Goal: Task Accomplishment & Management: Complete application form

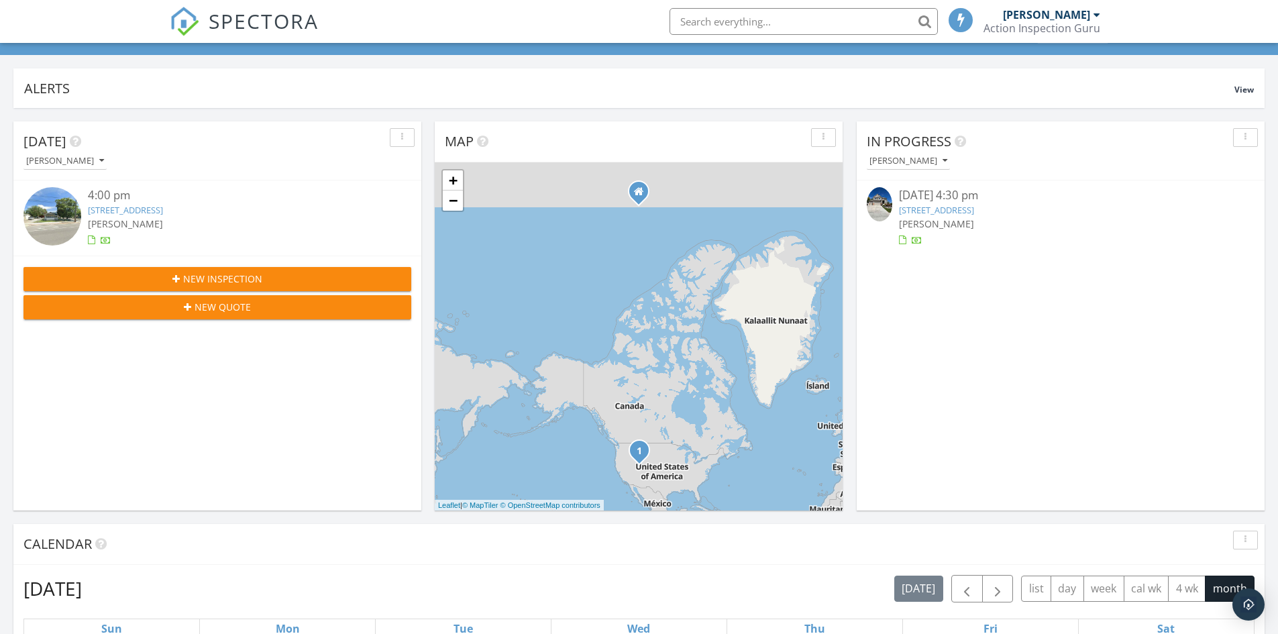
scroll to position [67, 0]
click at [974, 211] on link "1266 Country Ridge Dr, South Jordan, UT 84095" at bounding box center [936, 209] width 75 height 12
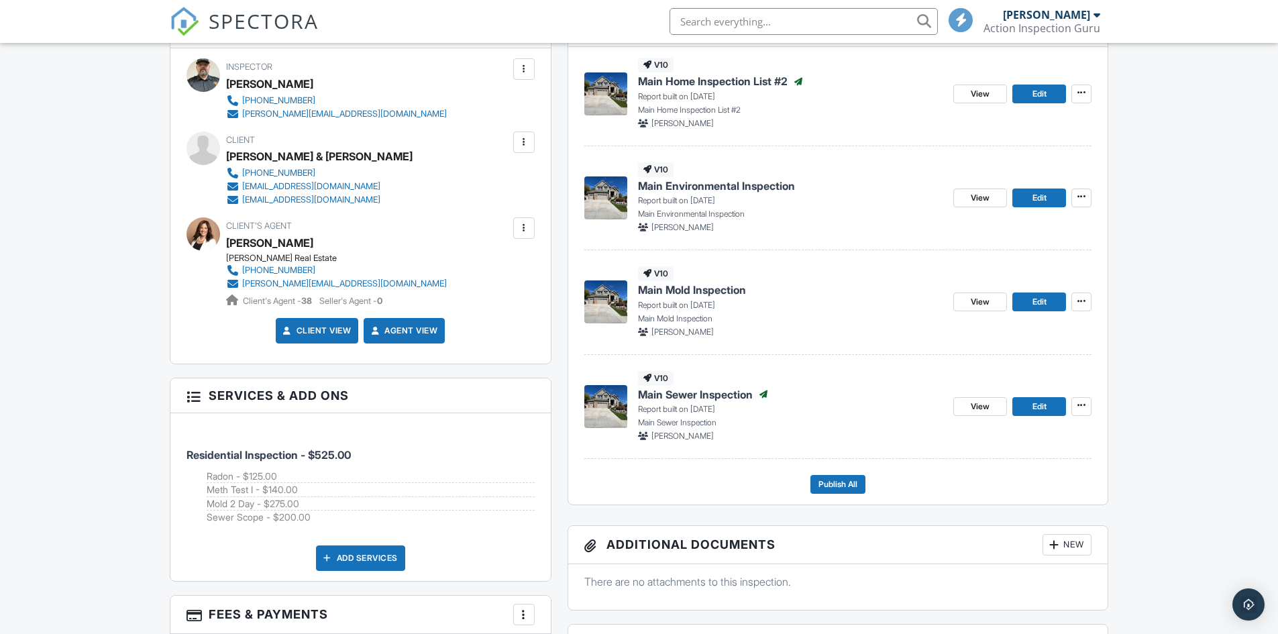
scroll to position [402, 0]
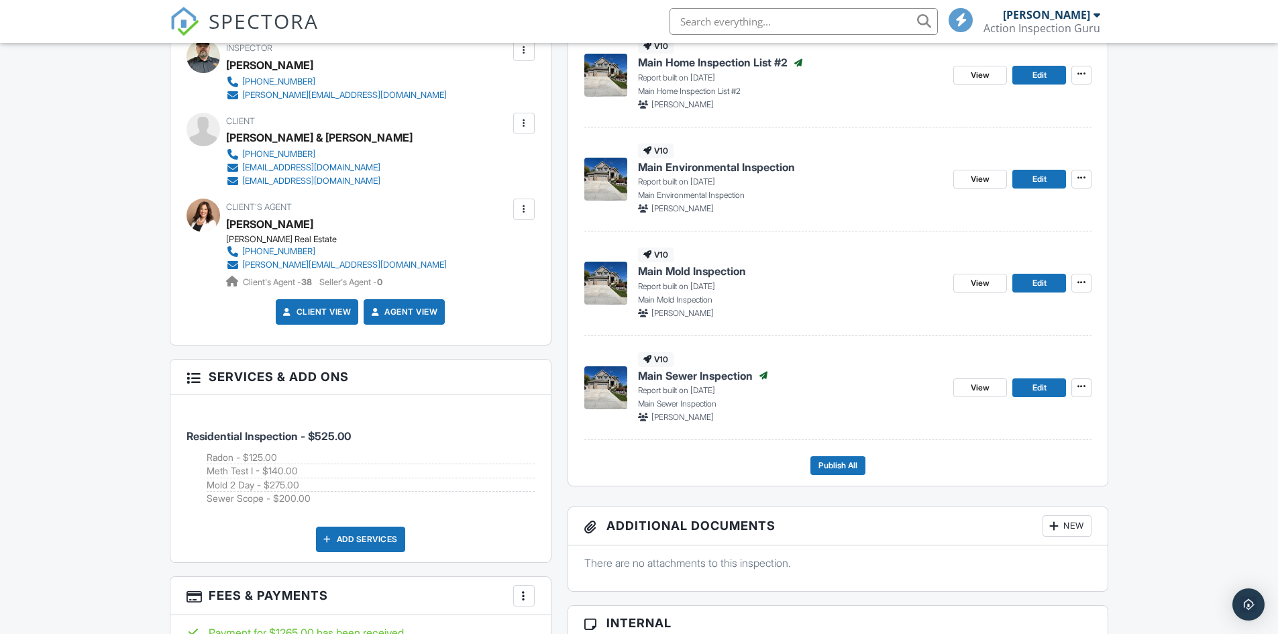
click at [644, 166] on span "Main Environmental Inspection" at bounding box center [716, 167] width 157 height 15
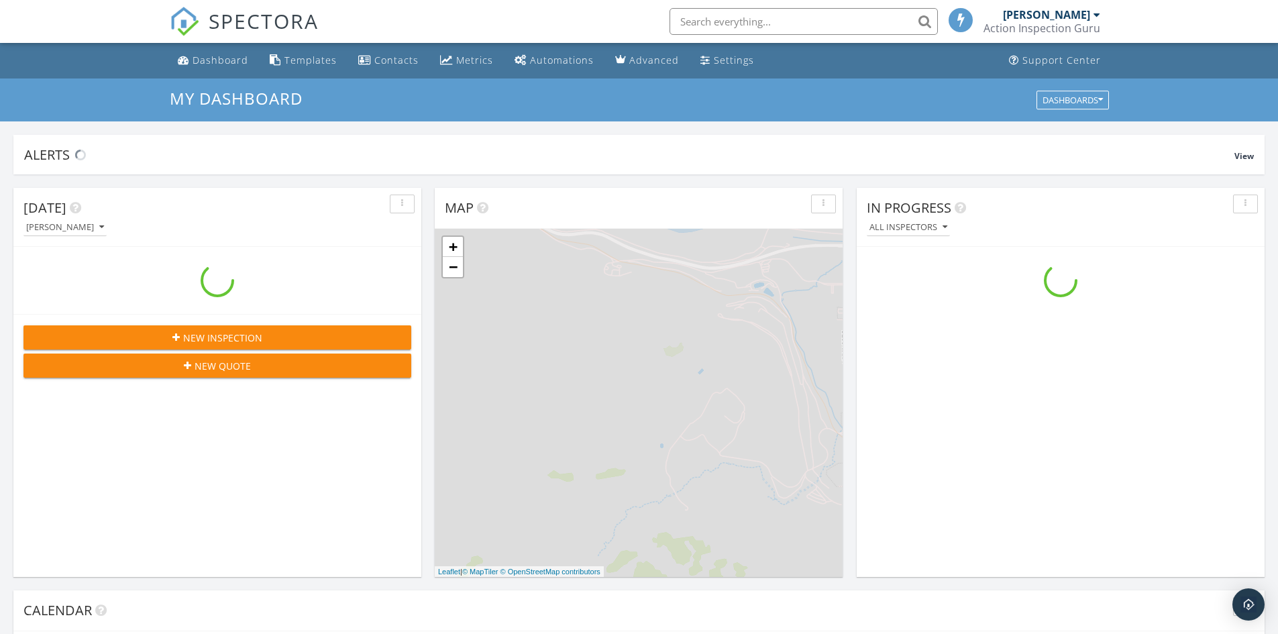
scroll to position [1241, 1298]
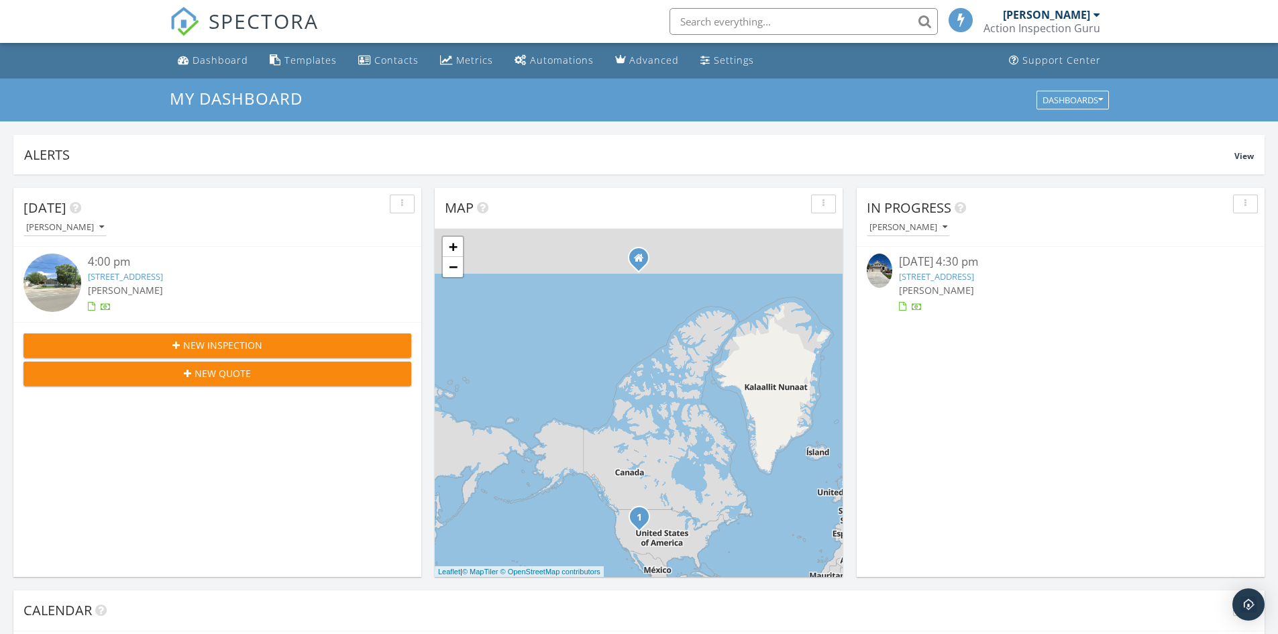
click at [970, 274] on link "[STREET_ADDRESS]" at bounding box center [936, 276] width 75 height 12
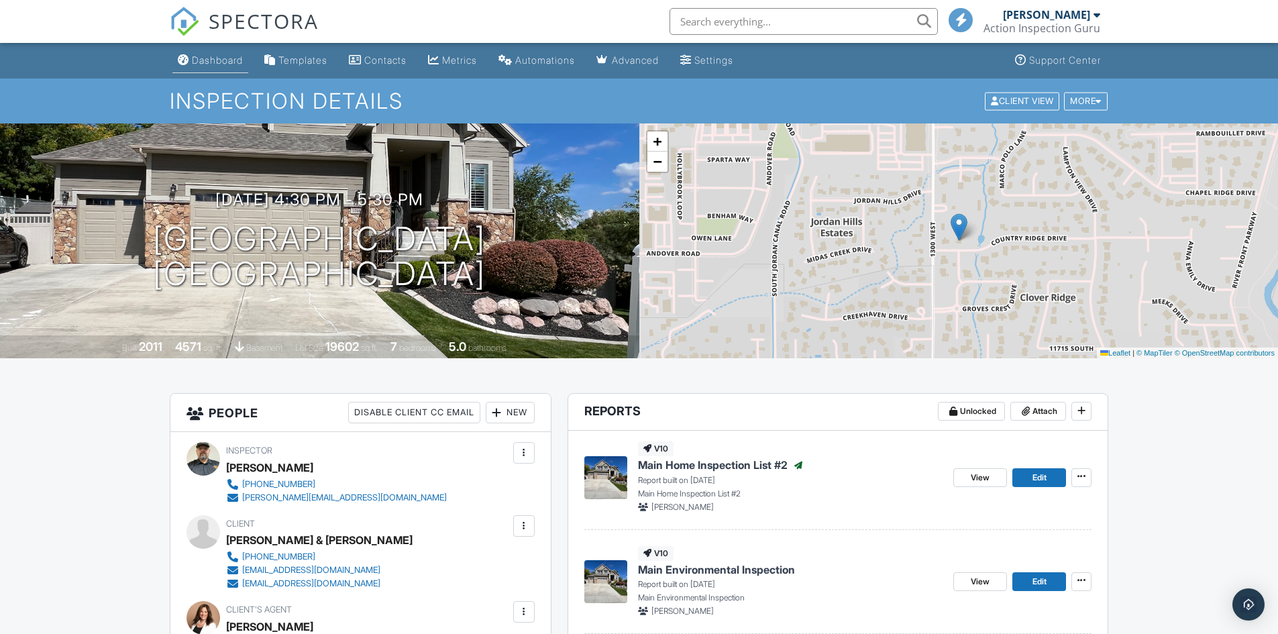
click at [200, 61] on div "Dashboard" at bounding box center [217, 59] width 51 height 11
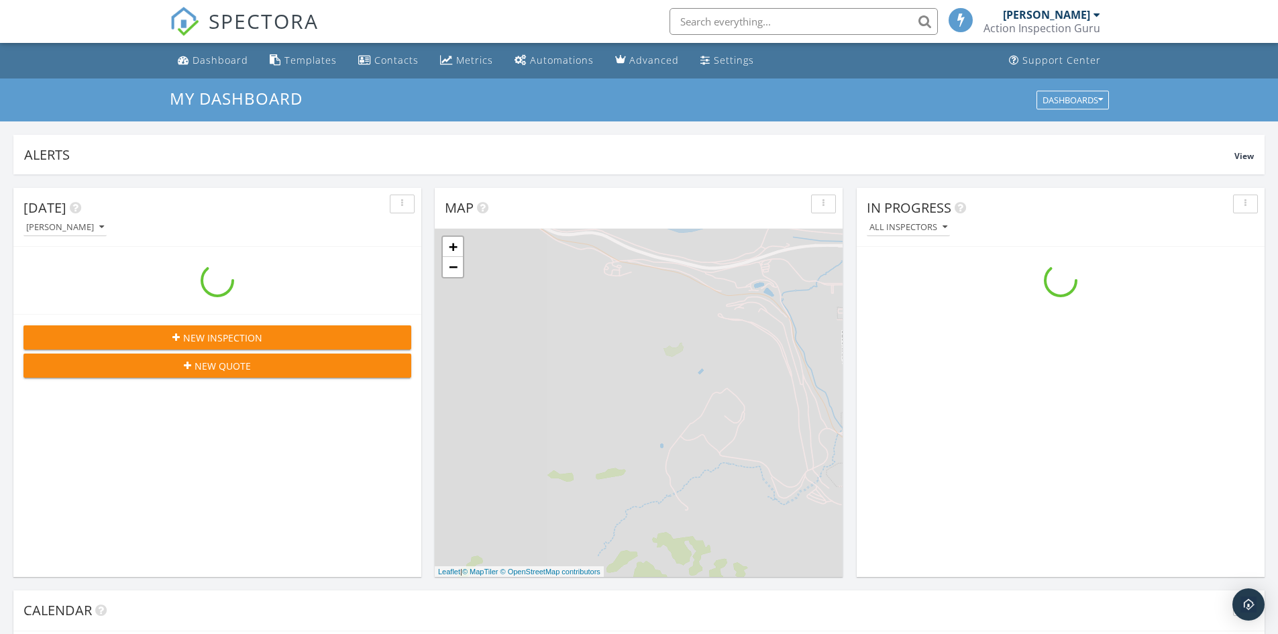
scroll to position [1241, 1298]
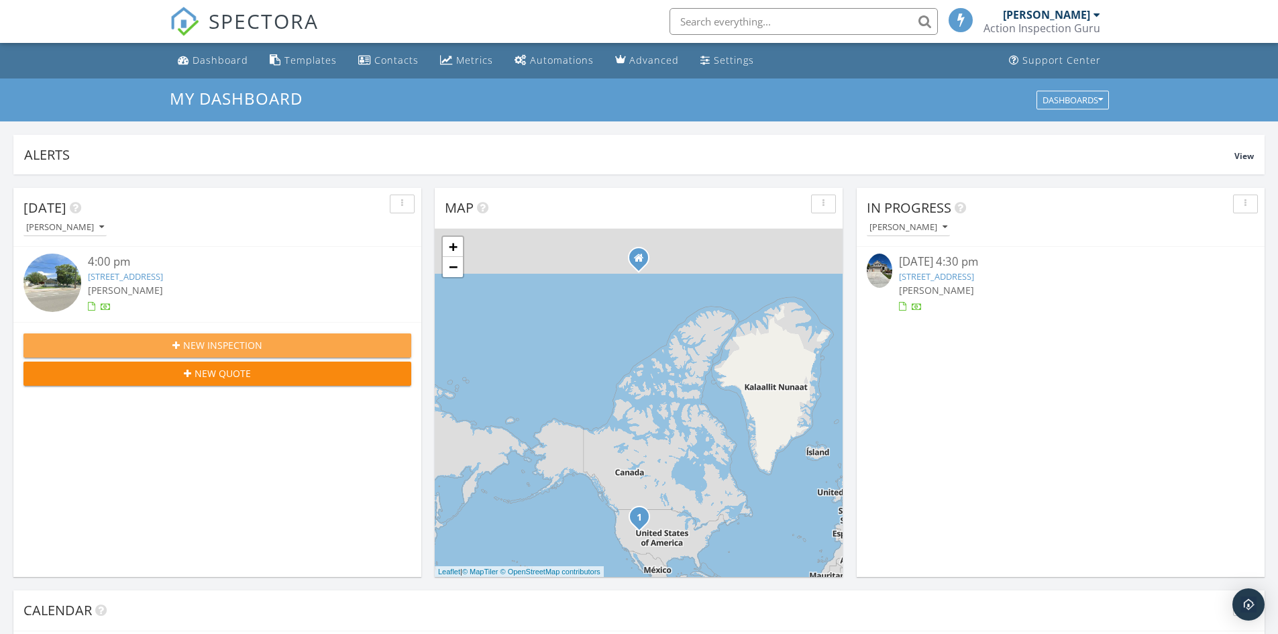
click at [172, 347] on div "New Inspection" at bounding box center [217, 345] width 366 height 14
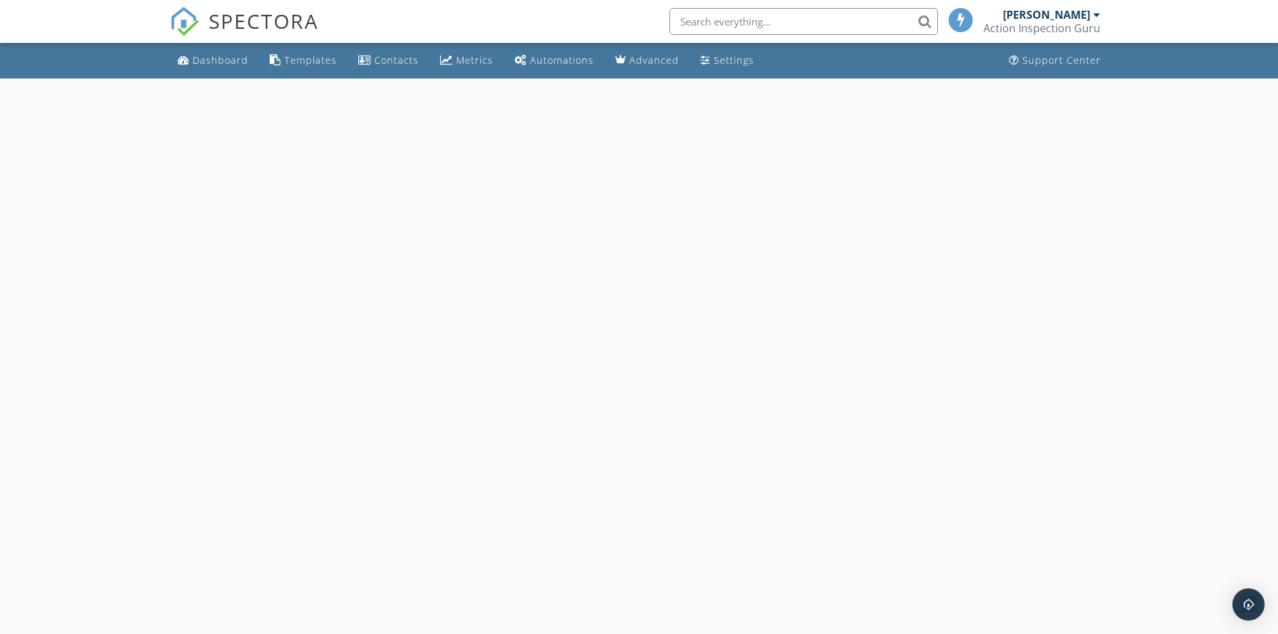
select select "8"
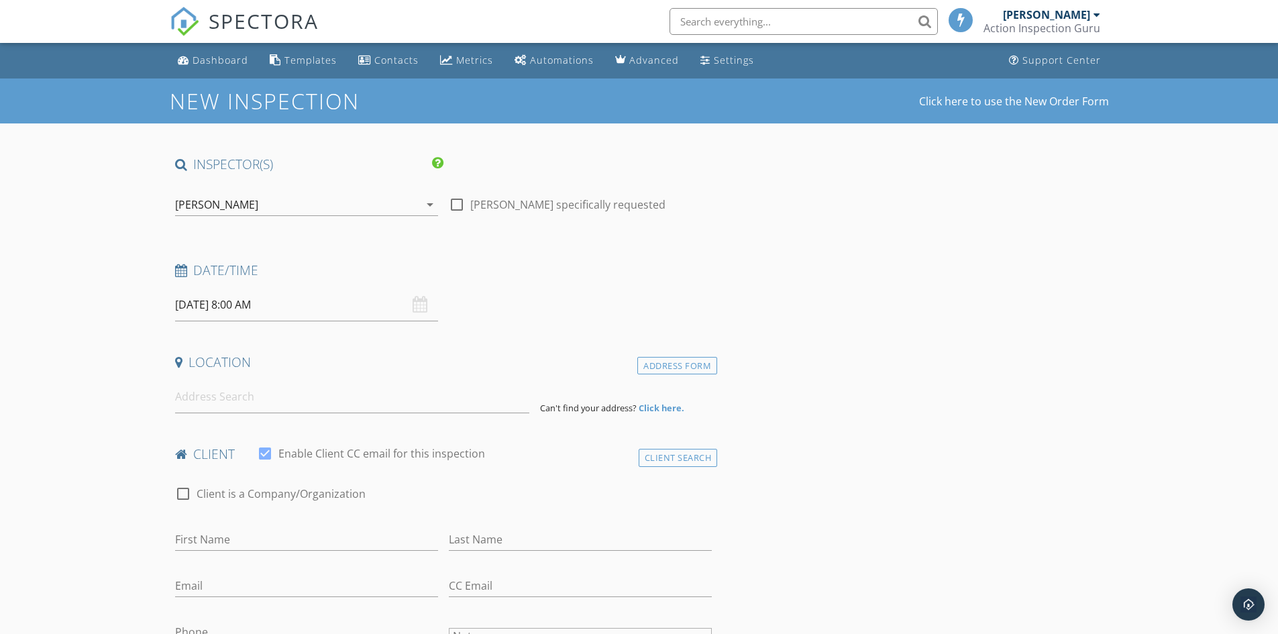
click at [192, 306] on input "09/30/2025 8:00 AM" at bounding box center [306, 304] width 263 height 33
type input "09"
type input "09/30/2025 9:00 AM"
click at [248, 523] on span at bounding box center [252, 526] width 9 height 13
type input "10"
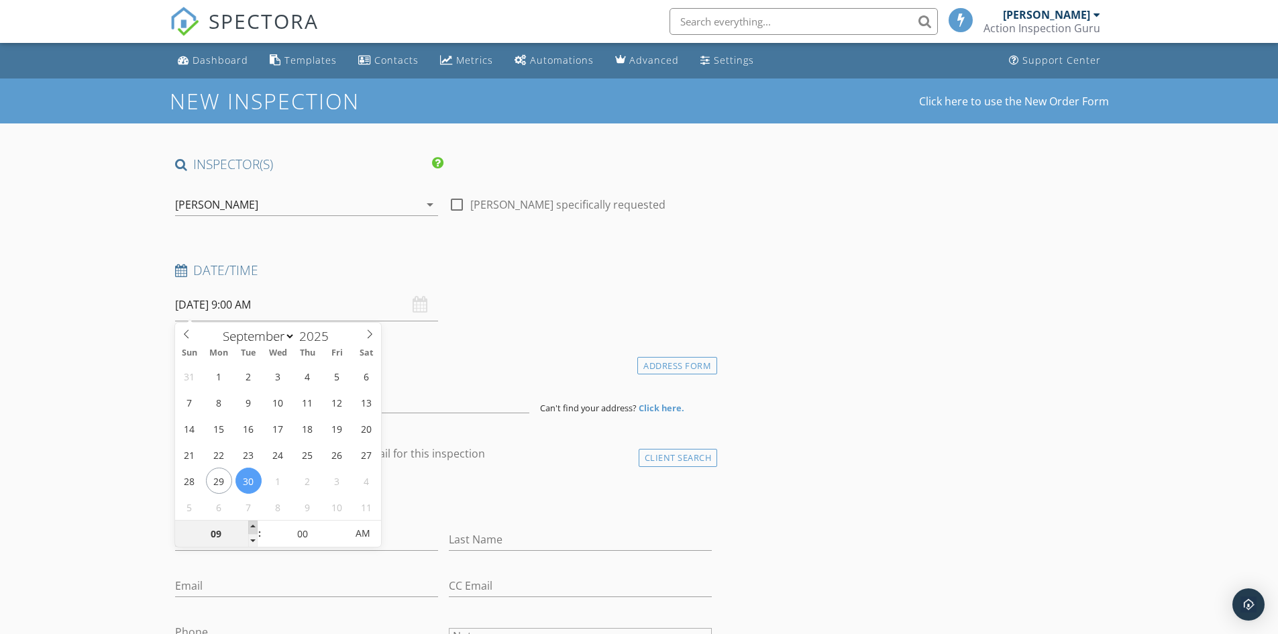
type input "09/30/2025 10:00 AM"
click at [255, 525] on span at bounding box center [252, 526] width 9 height 13
type input "11"
type input "09/30/2025 11:00 AM"
click at [255, 525] on span at bounding box center [252, 526] width 9 height 13
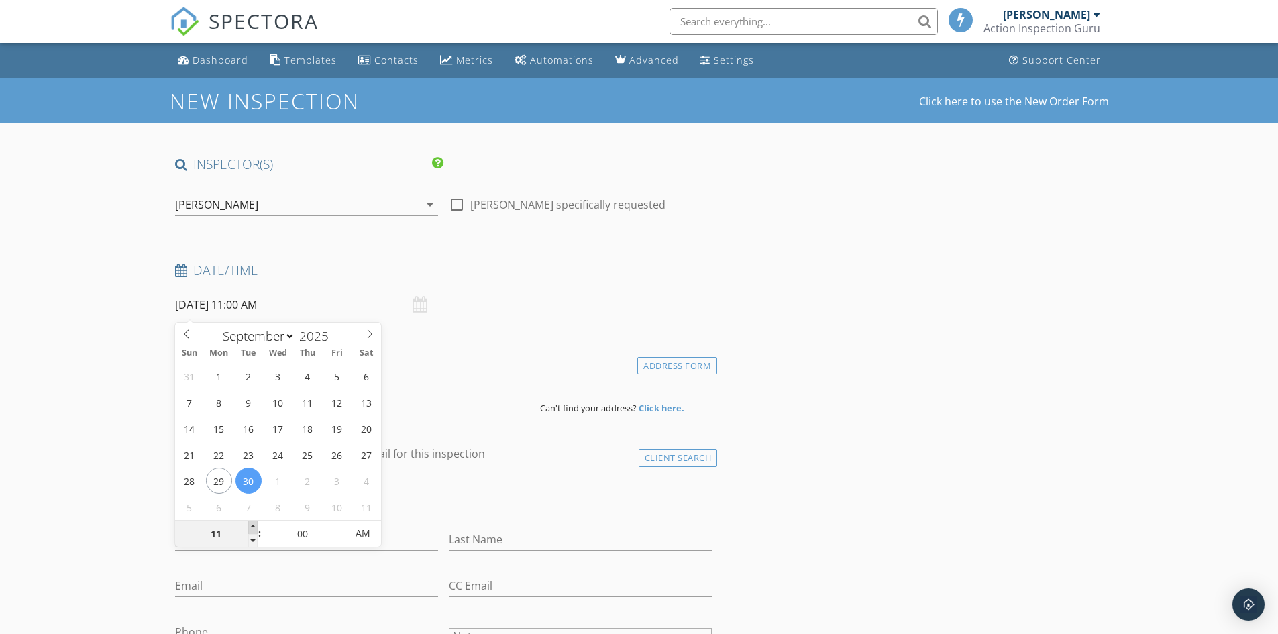
type input "12"
type input "09/30/2025 12:00 PM"
click at [255, 525] on span at bounding box center [252, 526] width 9 height 13
type input "01"
type input "09/30/2025 1:00 PM"
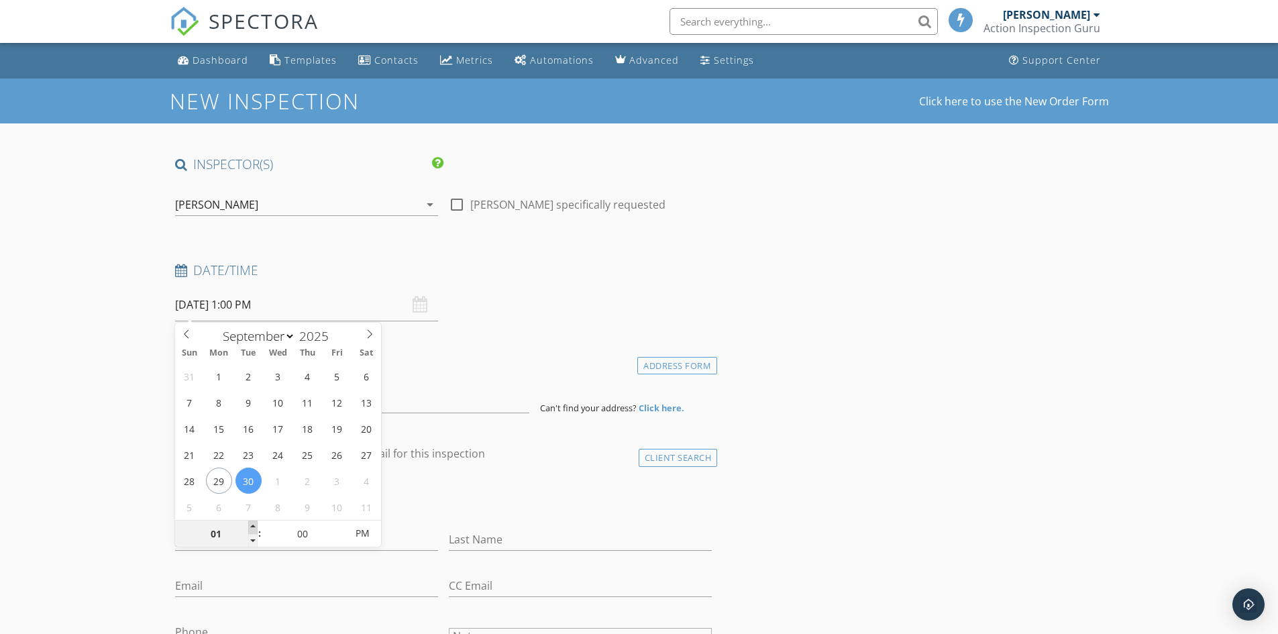
click at [255, 525] on span at bounding box center [252, 526] width 9 height 13
type input "02"
type input "09/30/2025 2:00 PM"
click at [255, 525] on span at bounding box center [252, 526] width 9 height 13
type input "03"
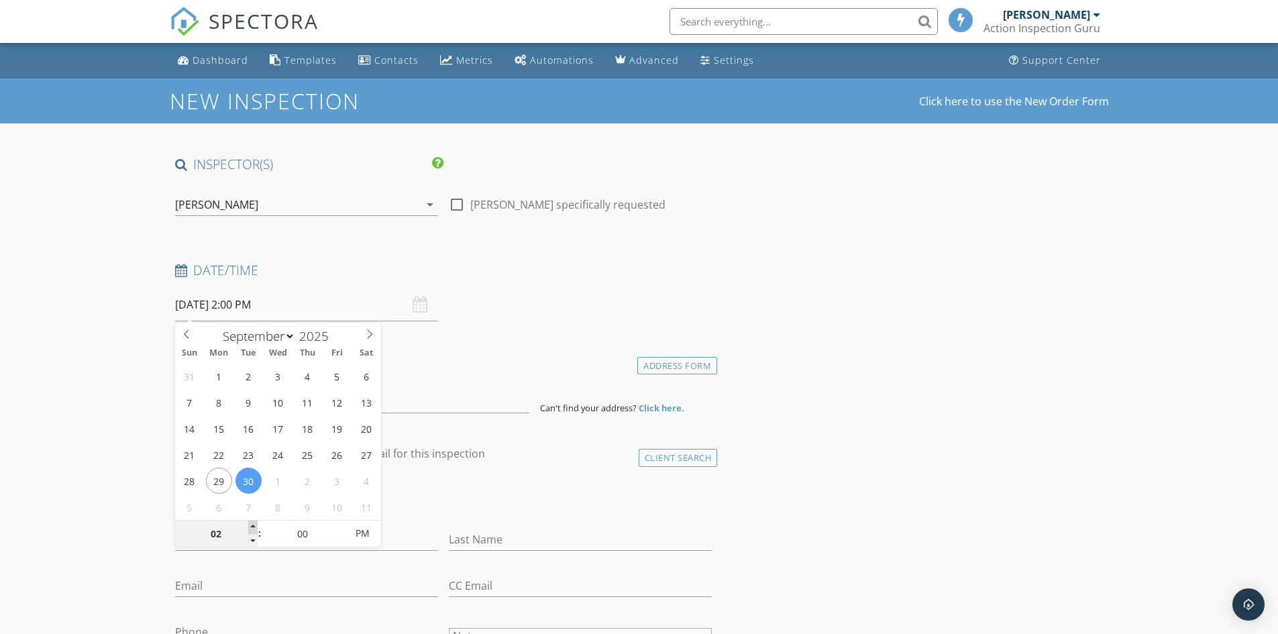
type input "09/30/2025 3:00 PM"
click at [255, 525] on span at bounding box center [252, 526] width 9 height 13
type input "04"
type input "09/30/2025 4:00 PM"
click at [255, 525] on span at bounding box center [252, 526] width 9 height 13
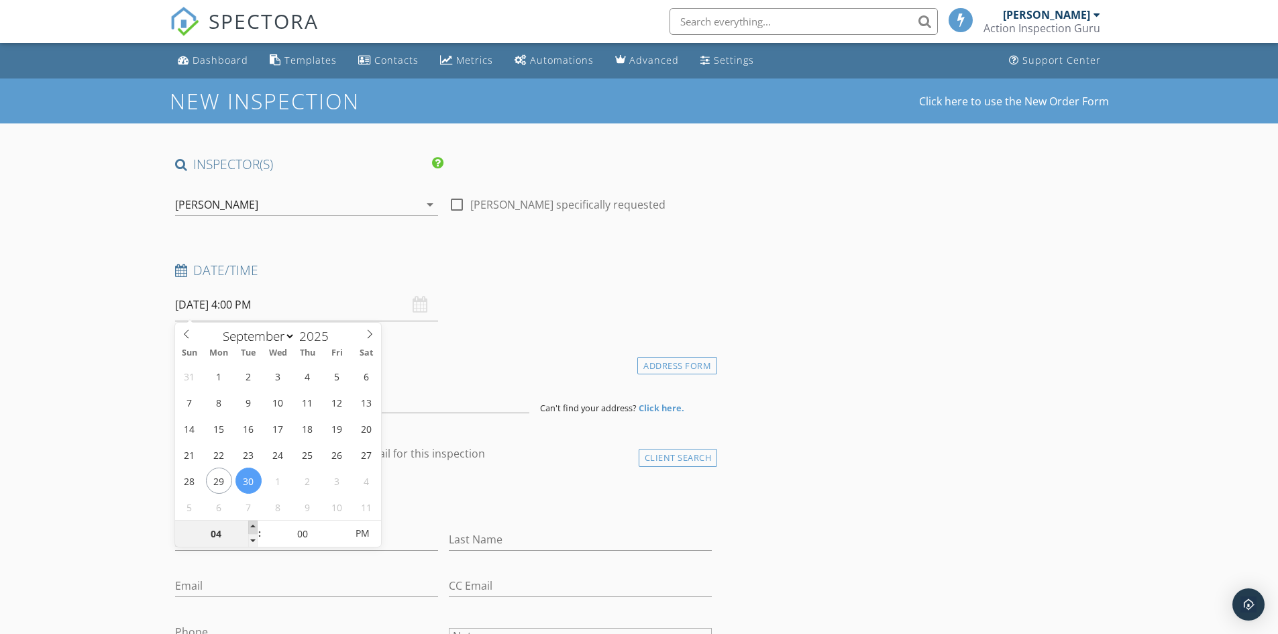
type input "05"
type input "[DATE] 5:00 PM"
click at [255, 525] on span at bounding box center [252, 526] width 9 height 13
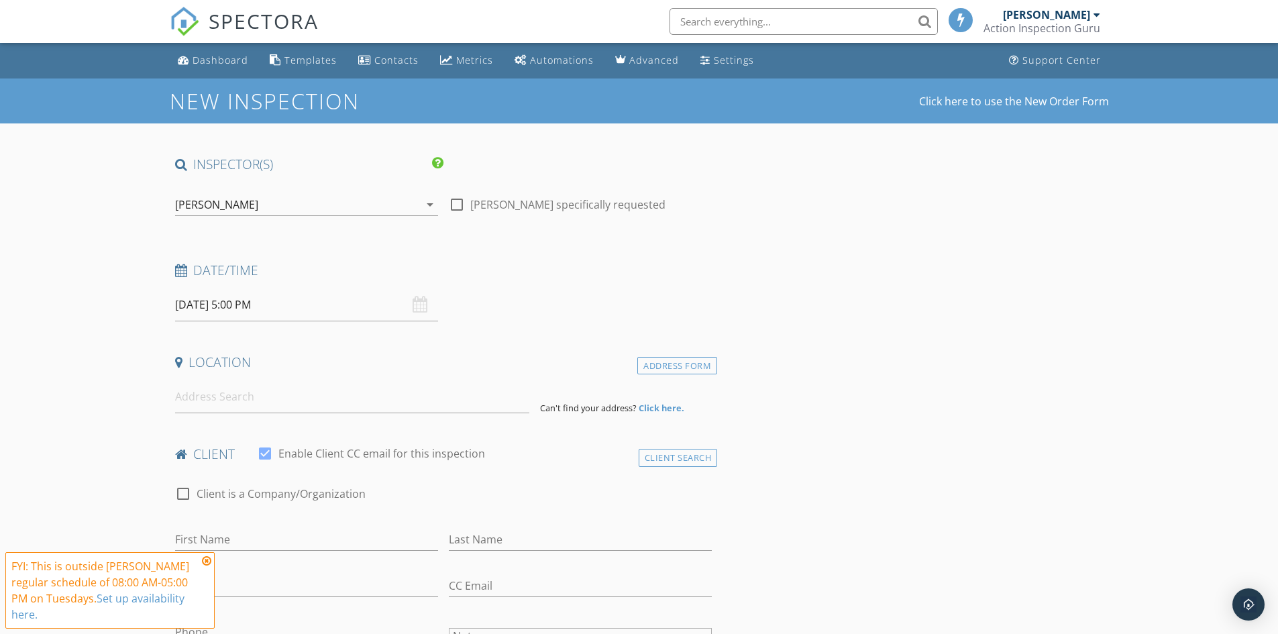
click at [206, 561] on icon at bounding box center [206, 560] width 9 height 11
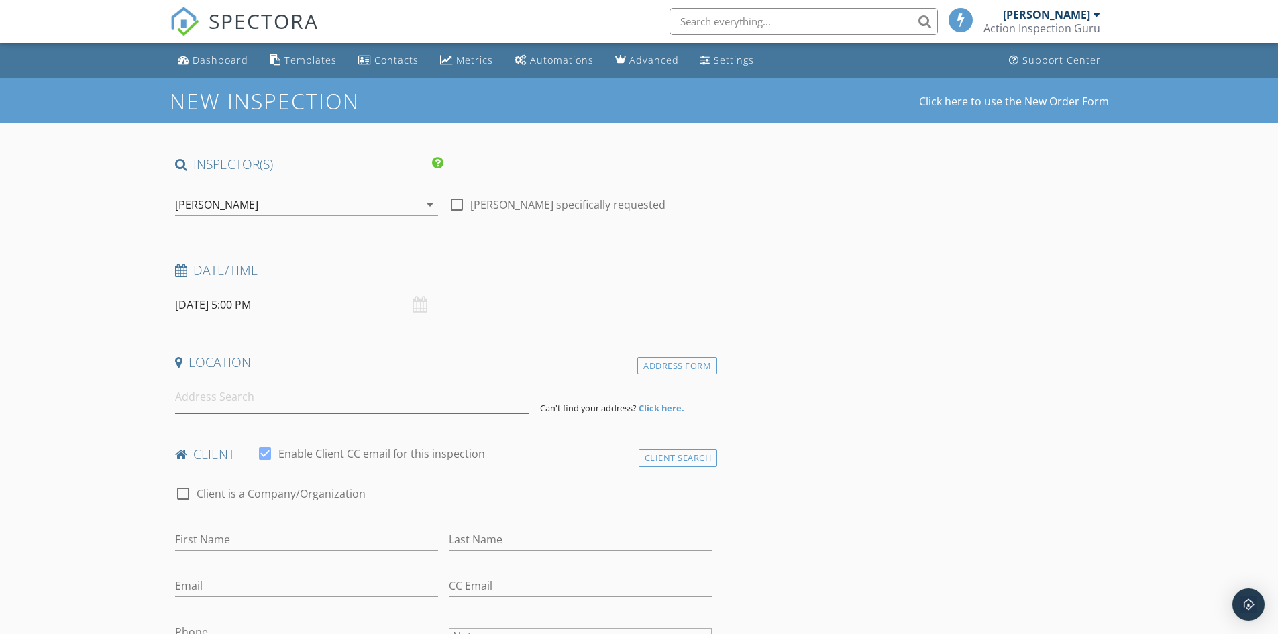
click at [240, 396] on input at bounding box center [352, 396] width 354 height 33
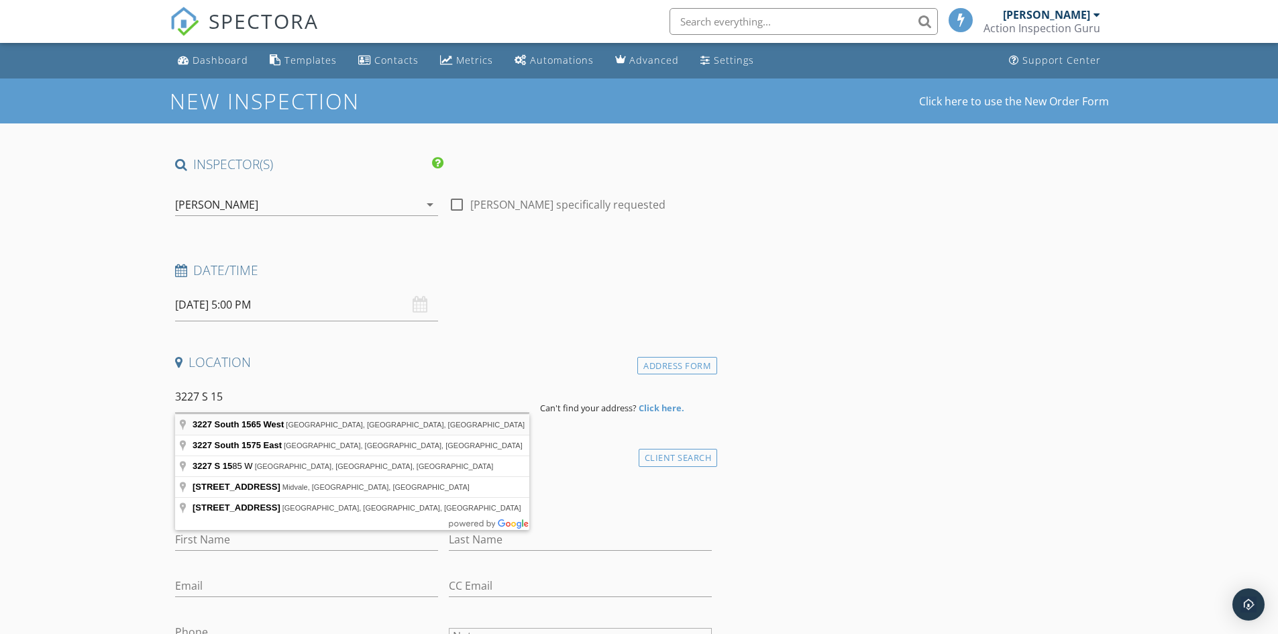
type input "3227 South 1565 West, West Valley City, UT, USA"
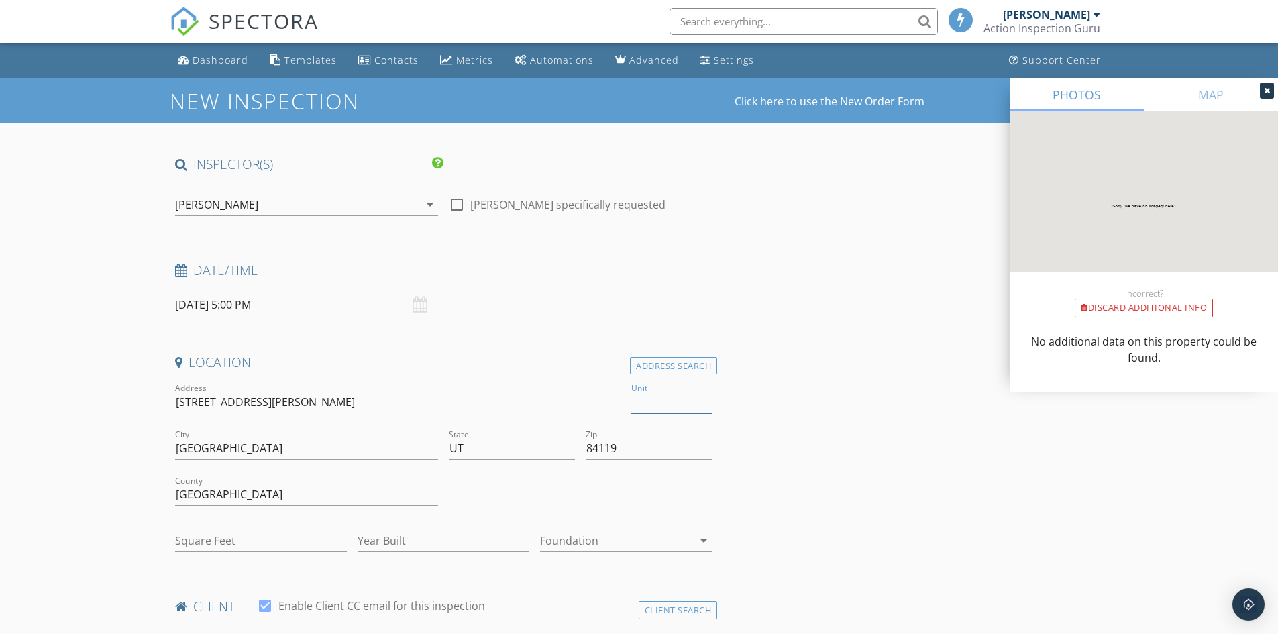
click at [640, 400] on input "Unit" at bounding box center [671, 402] width 80 height 22
type input "# 9B"
click at [197, 539] on input "Square Feet" at bounding box center [261, 541] width 172 height 22
type input "1084"
click at [377, 539] on input "Year Built" at bounding box center [443, 541] width 172 height 22
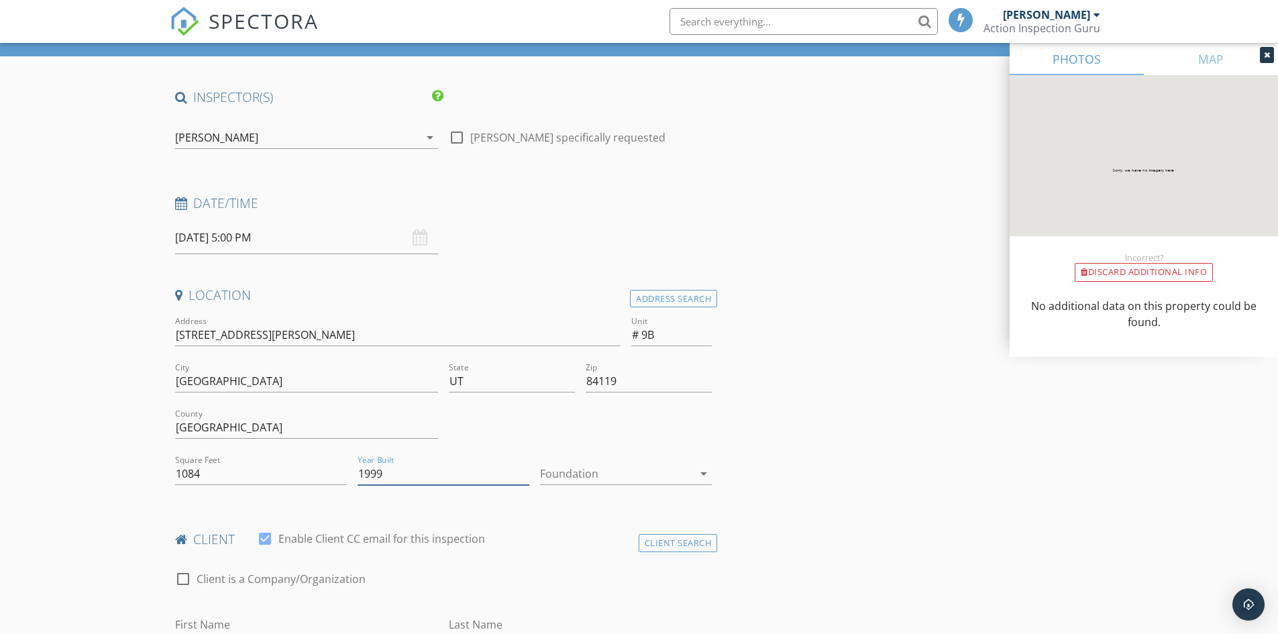
scroll to position [134, 0]
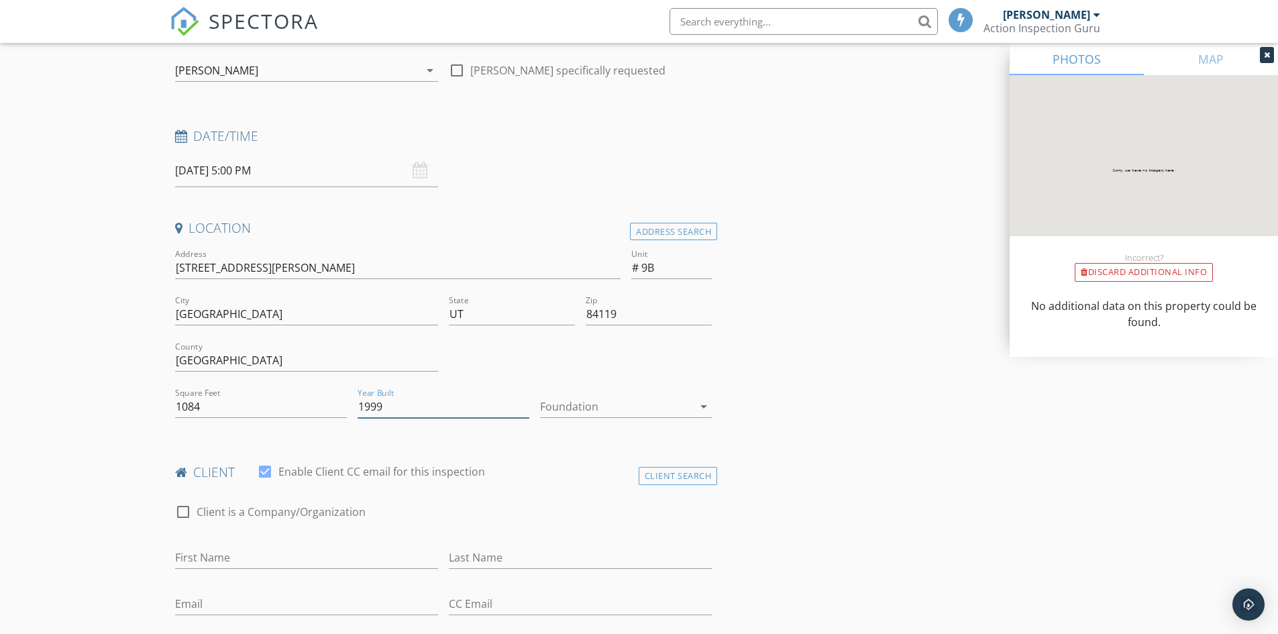
type input "1999"
click at [587, 405] on div at bounding box center [616, 406] width 153 height 21
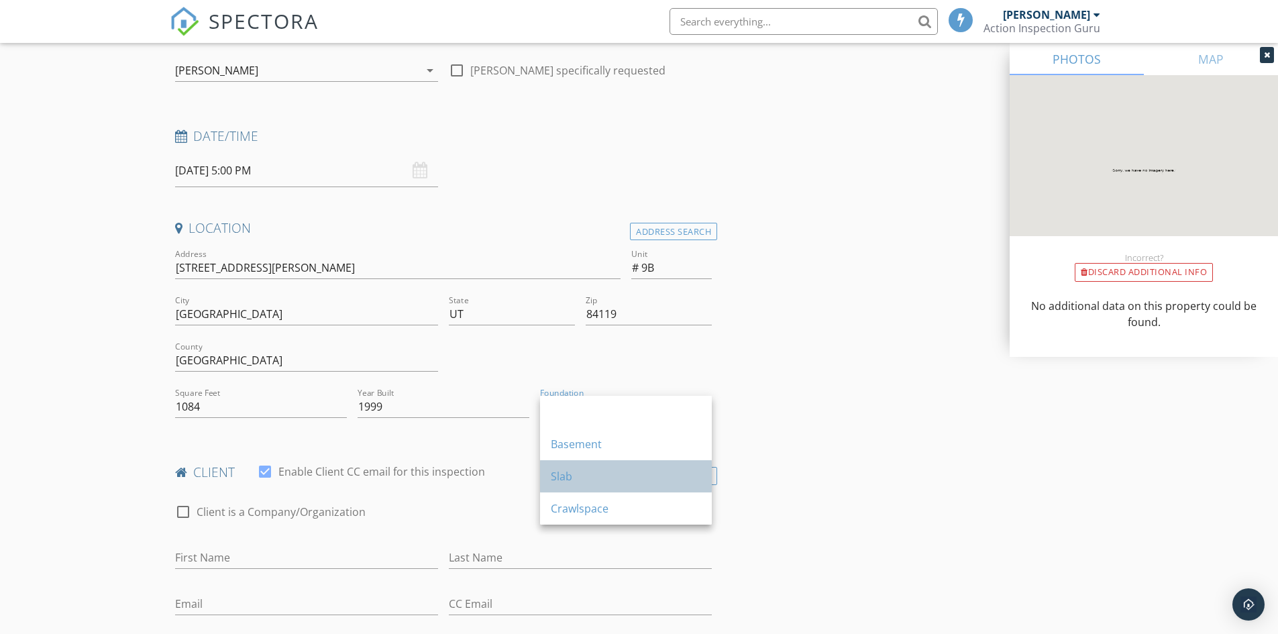
click at [566, 471] on div "Slab" at bounding box center [626, 476] width 150 height 16
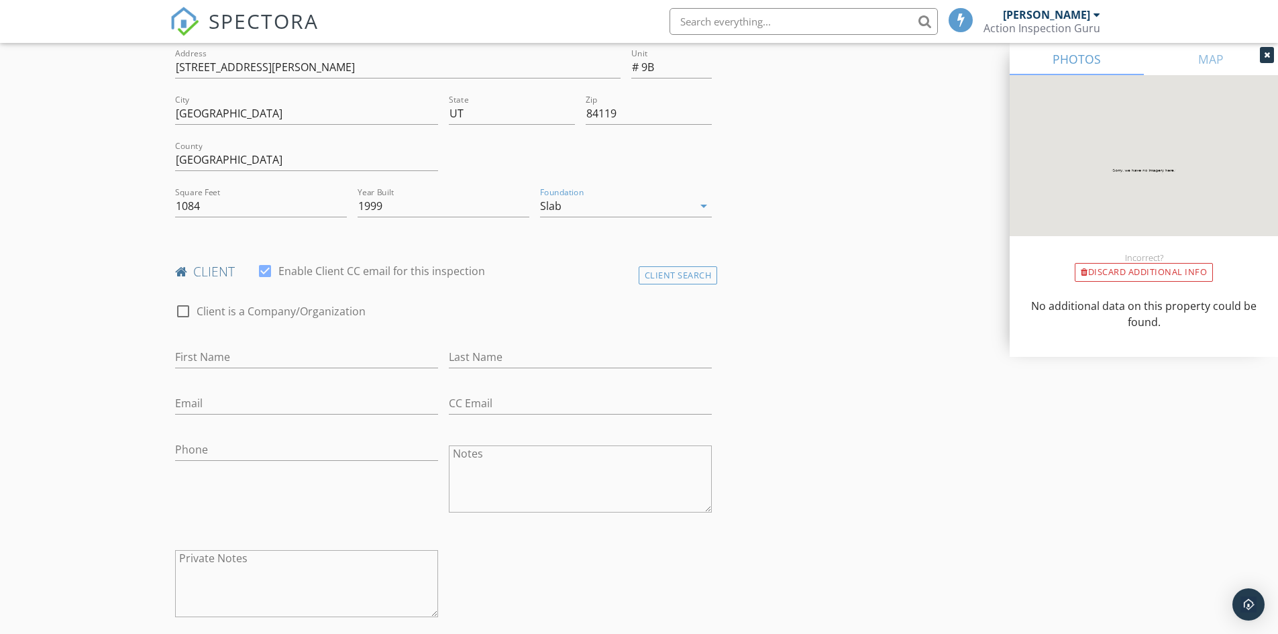
scroll to position [335, 0]
click at [272, 357] on input "First Name" at bounding box center [306, 356] width 263 height 22
paste input "[PERSON_NAME]"
drag, startPoint x: 217, startPoint y: 357, endPoint x: 273, endPoint y: 352, distance: 56.5
click at [273, 352] on input "[PERSON_NAME]" at bounding box center [306, 356] width 263 height 22
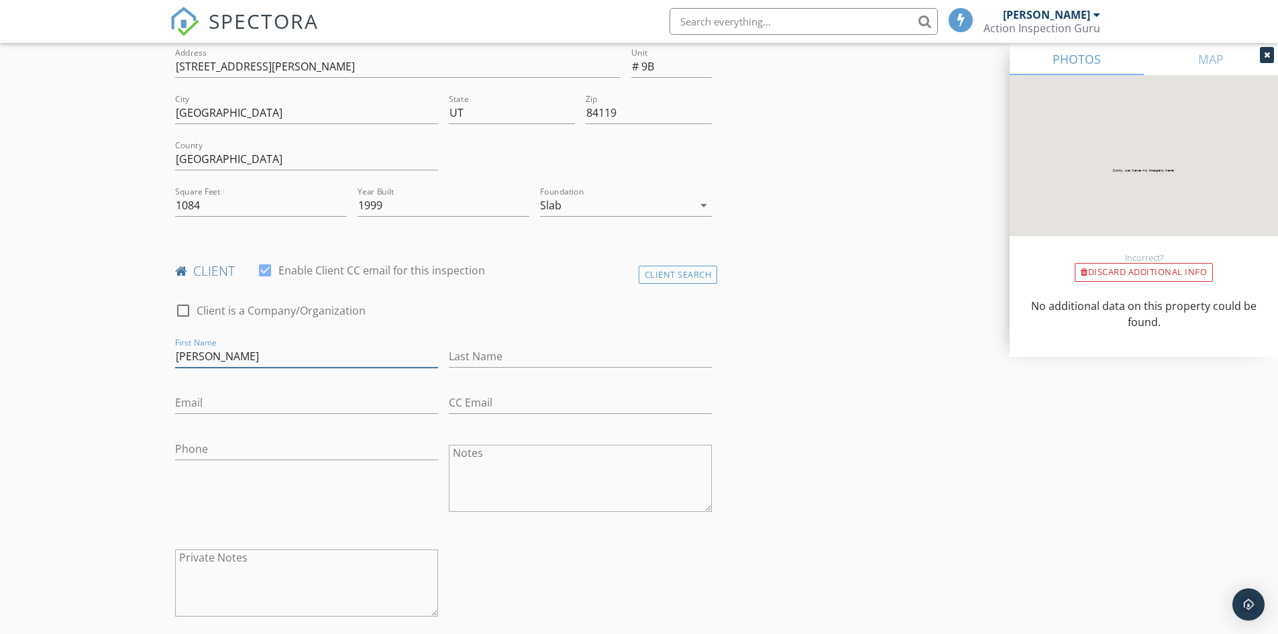
type input "[PERSON_NAME]"
click at [515, 347] on input "Last Name" at bounding box center [580, 356] width 263 height 22
paste input "[PERSON_NAME]"
type input "[PERSON_NAME]"
click at [203, 443] on input "Phone" at bounding box center [306, 449] width 263 height 22
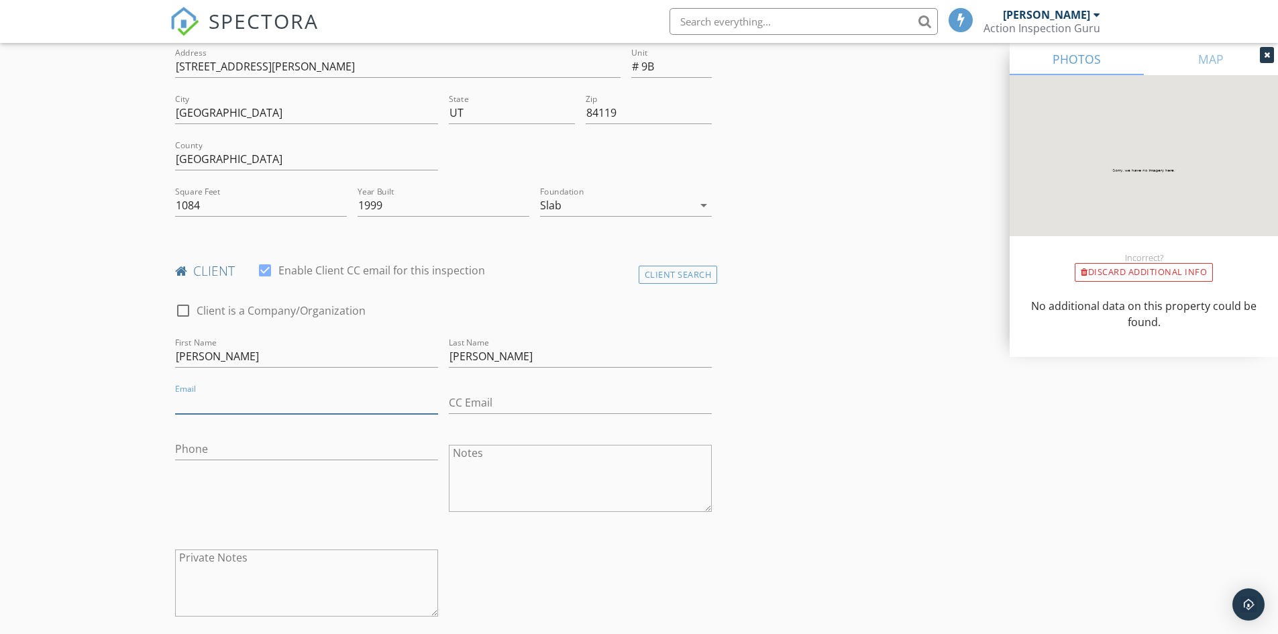
click at [211, 400] on input "Email" at bounding box center [306, 403] width 263 height 22
paste input "[PERSON_NAME][EMAIL_ADDRESS][DOMAIN_NAME]"
type input "[PERSON_NAME][EMAIL_ADDRESS][DOMAIN_NAME]"
click at [230, 445] on input "Phone" at bounding box center [306, 449] width 263 height 22
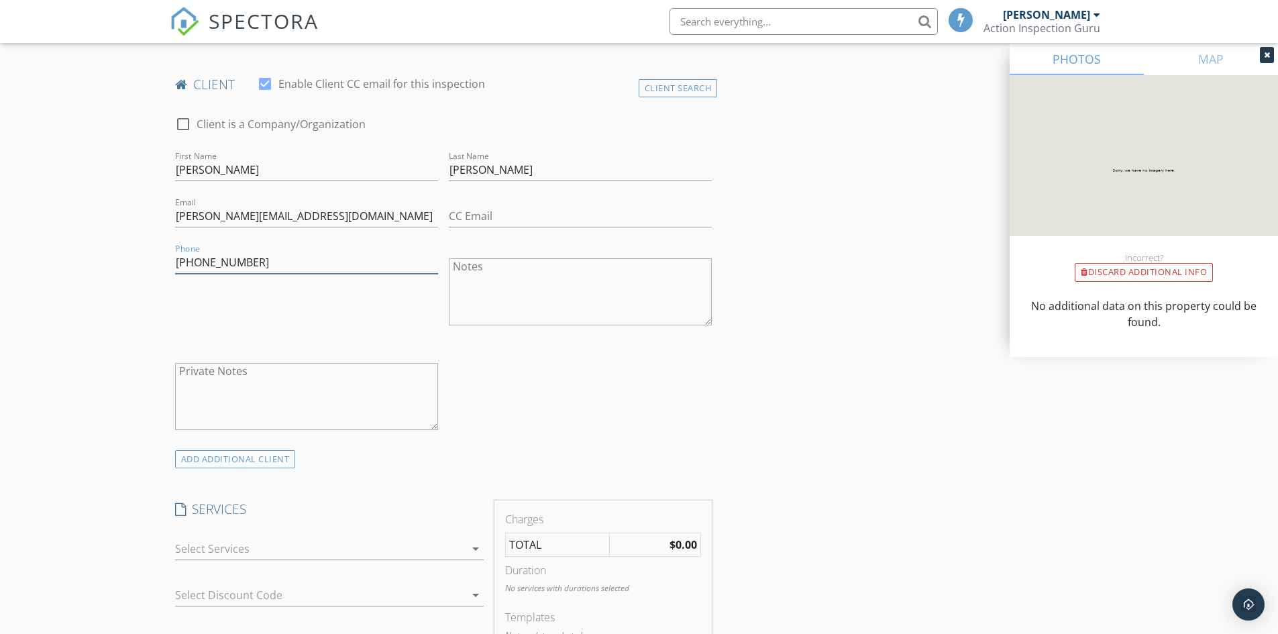
scroll to position [604, 0]
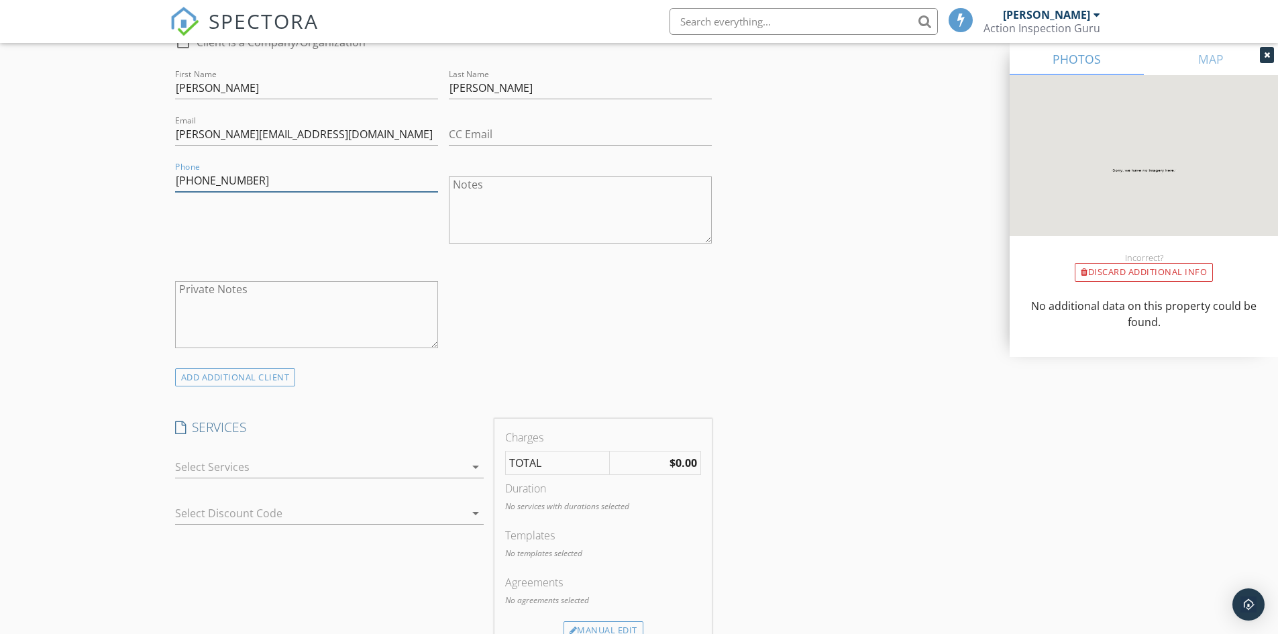
type input "[PHONE_NUMBER]"
click at [275, 467] on div at bounding box center [320, 466] width 290 height 21
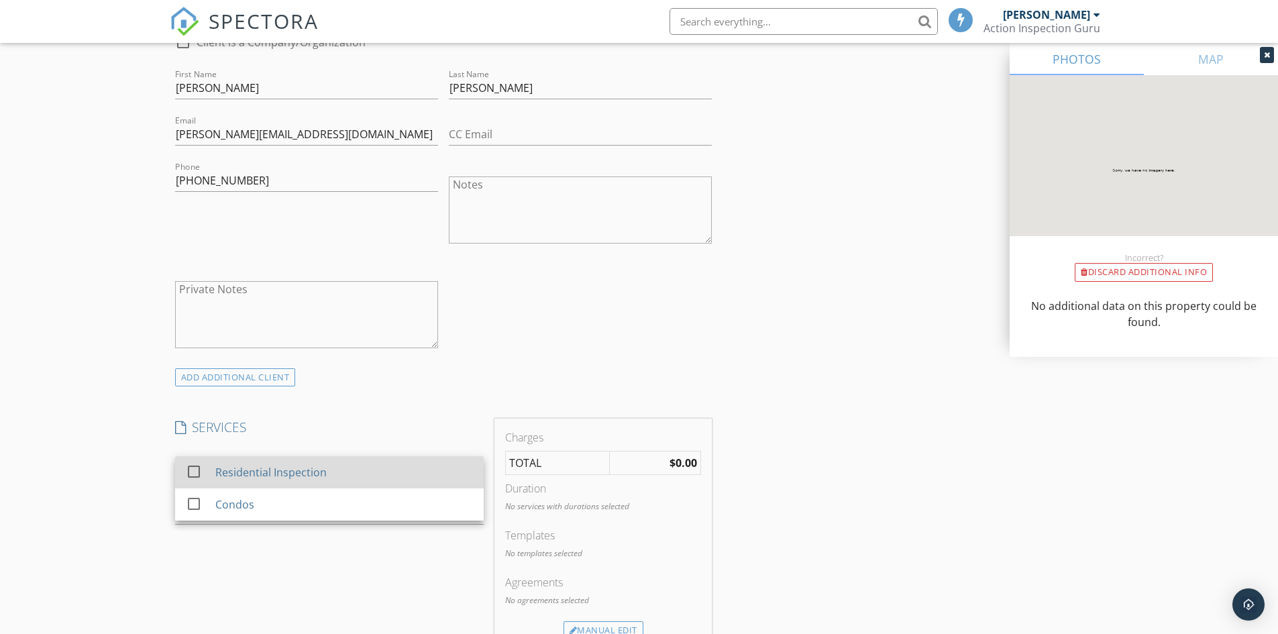
click at [195, 469] on div at bounding box center [193, 471] width 23 height 23
checkbox input "false"
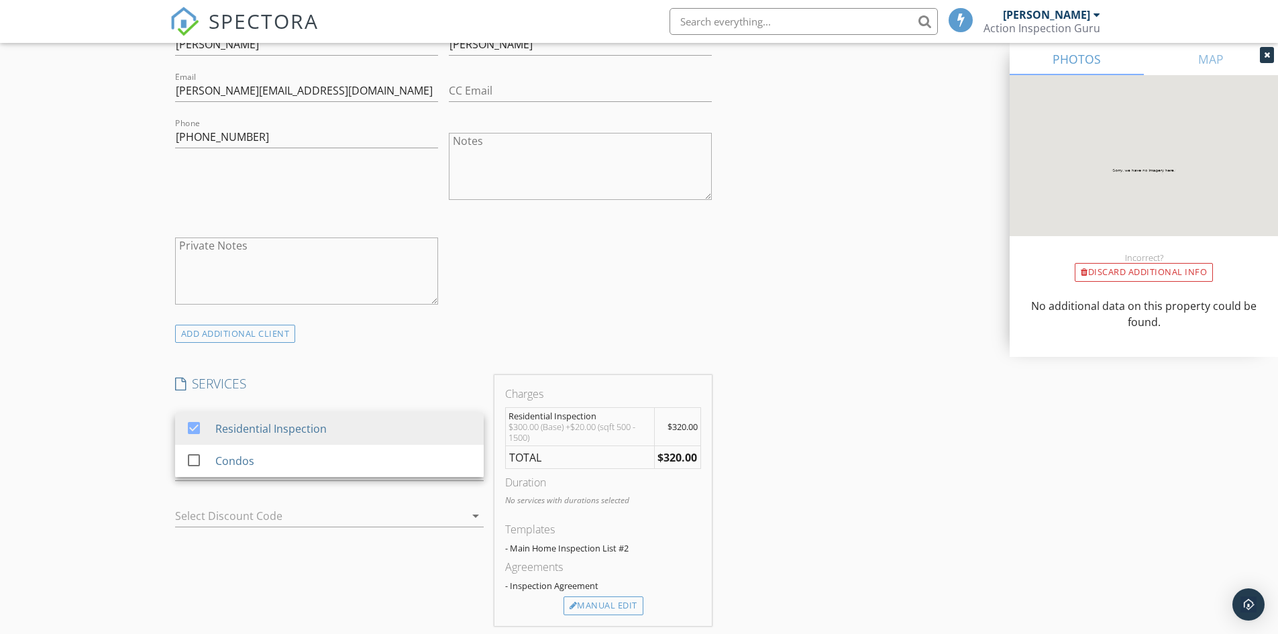
scroll to position [671, 0]
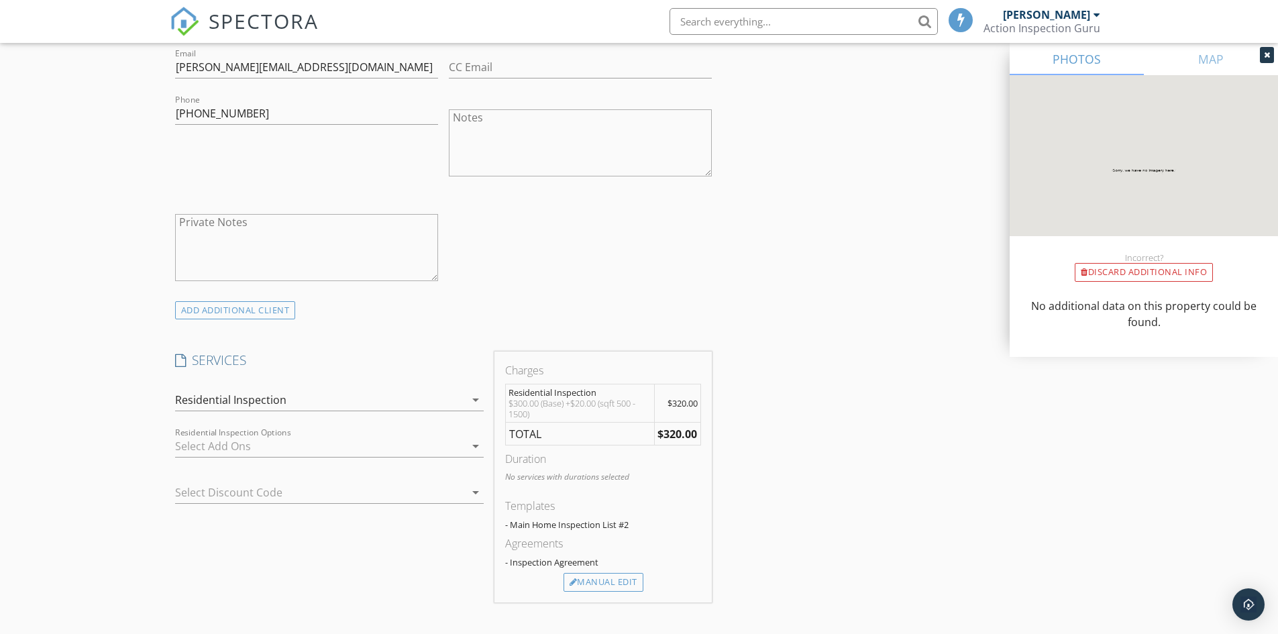
click at [178, 452] on div at bounding box center [320, 445] width 290 height 21
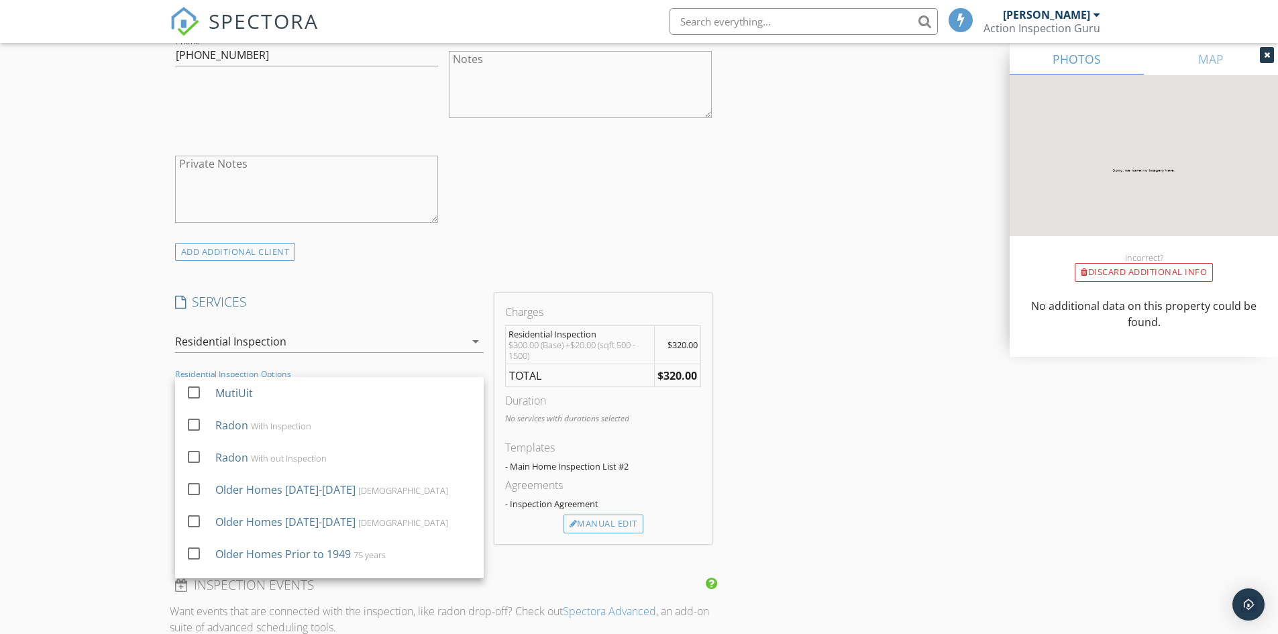
scroll to position [805, 0]
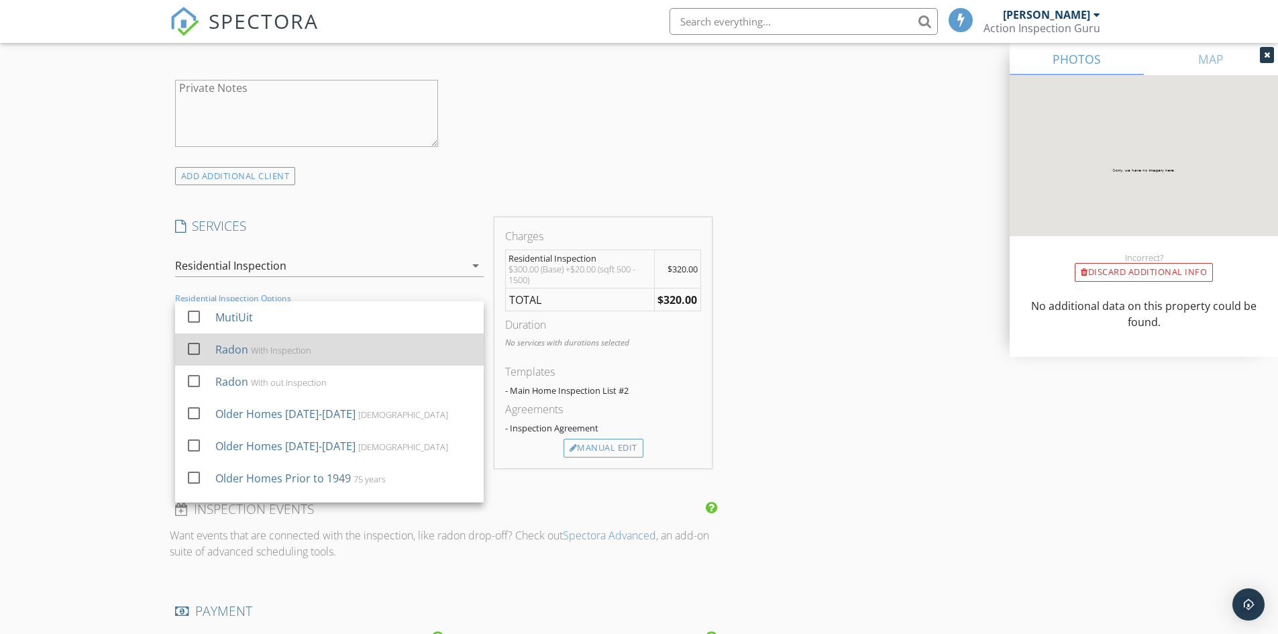
click at [197, 351] on div at bounding box center [193, 348] width 23 height 23
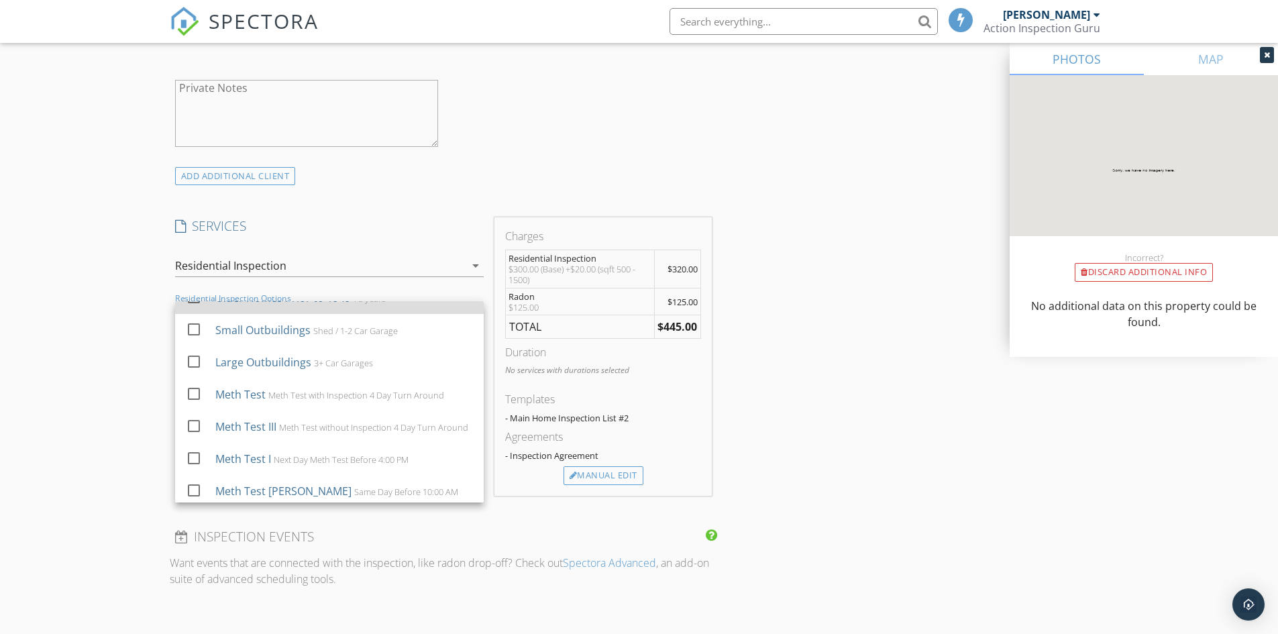
scroll to position [201, 0]
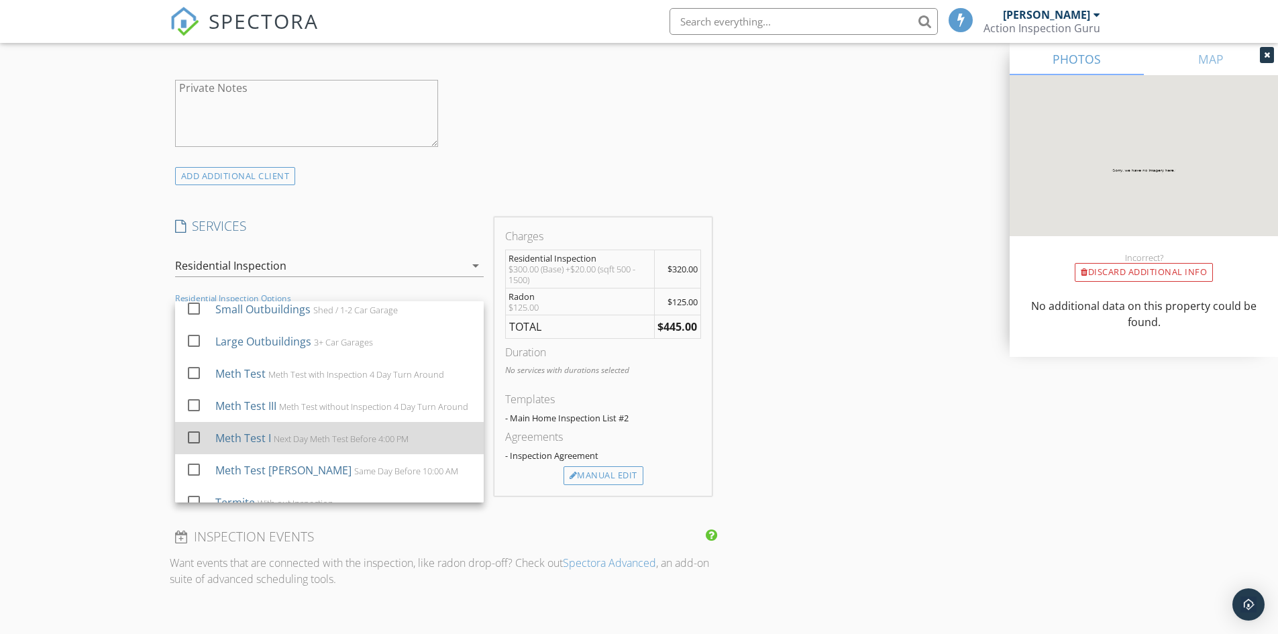
click at [190, 447] on div at bounding box center [193, 437] width 23 height 23
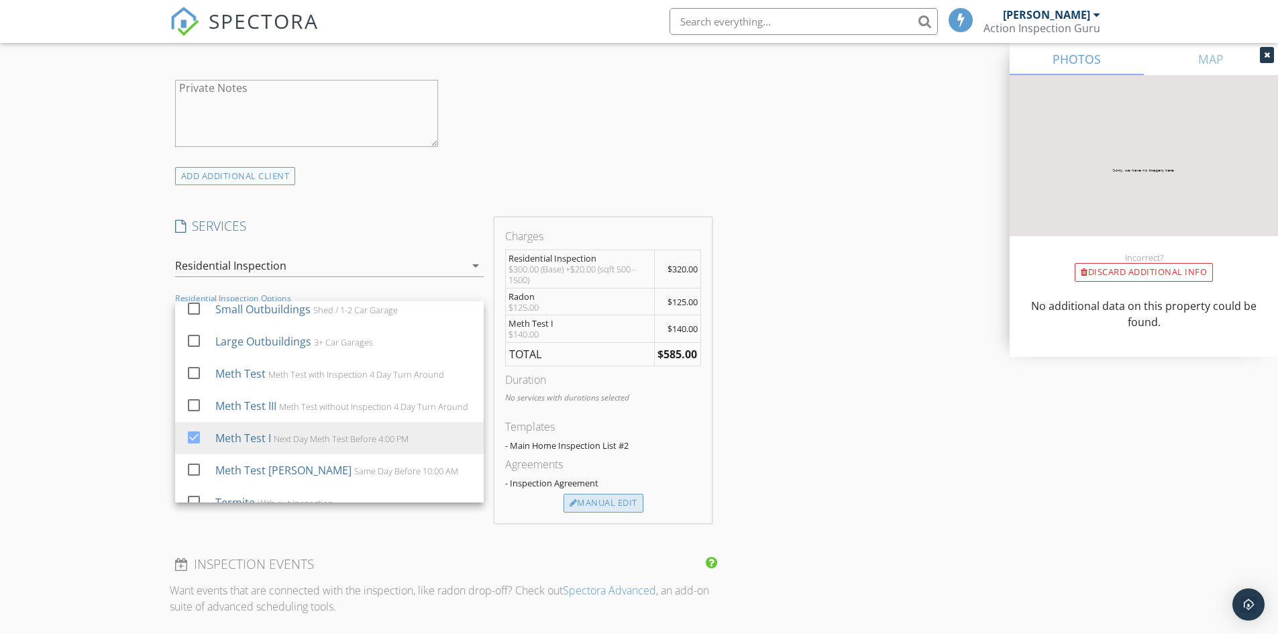
click at [622, 500] on div "Manual Edit" at bounding box center [603, 503] width 80 height 19
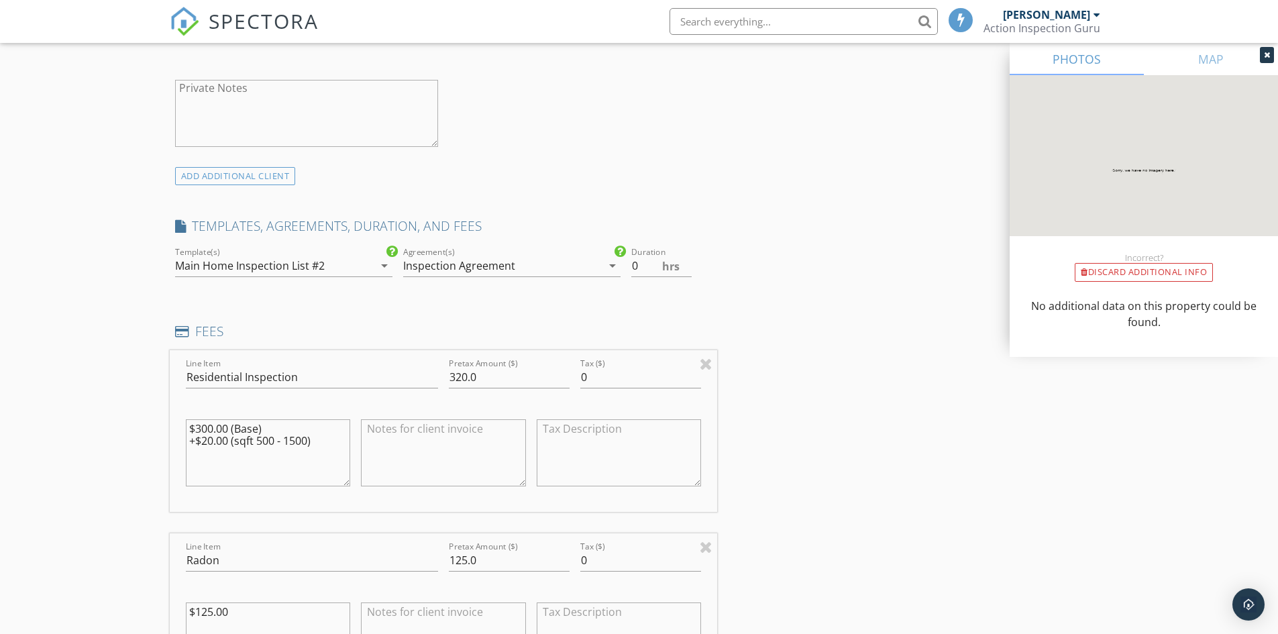
drag, startPoint x: 323, startPoint y: 445, endPoint x: 148, endPoint y: 423, distance: 176.4
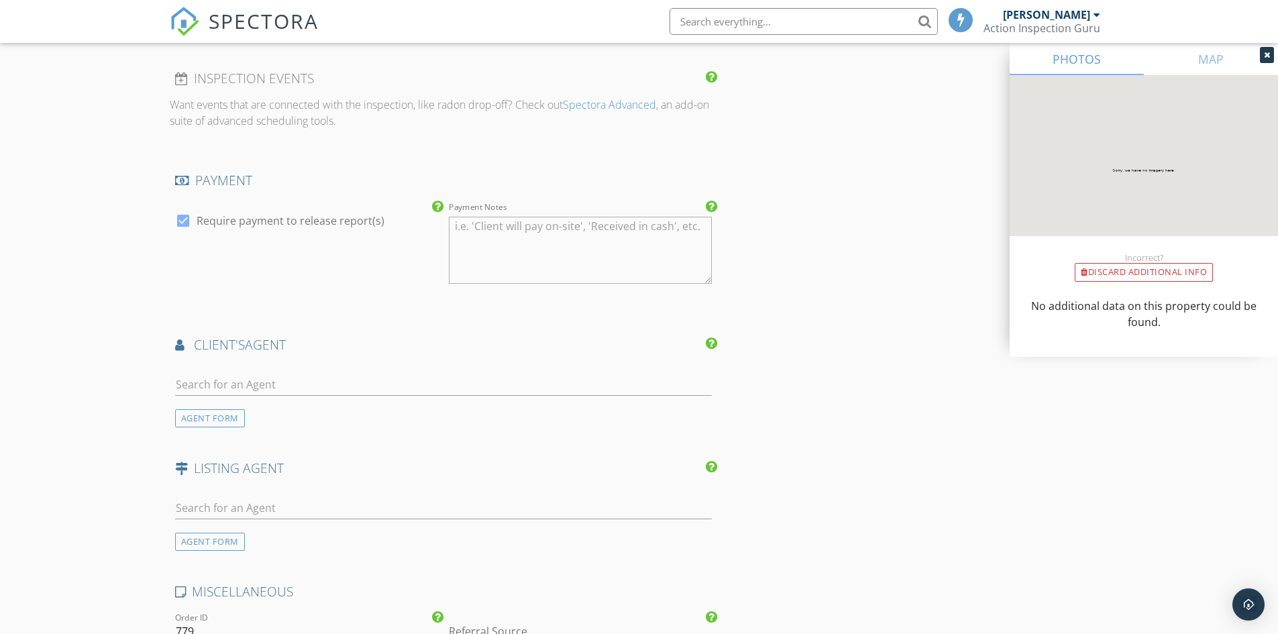
scroll to position [1677, 0]
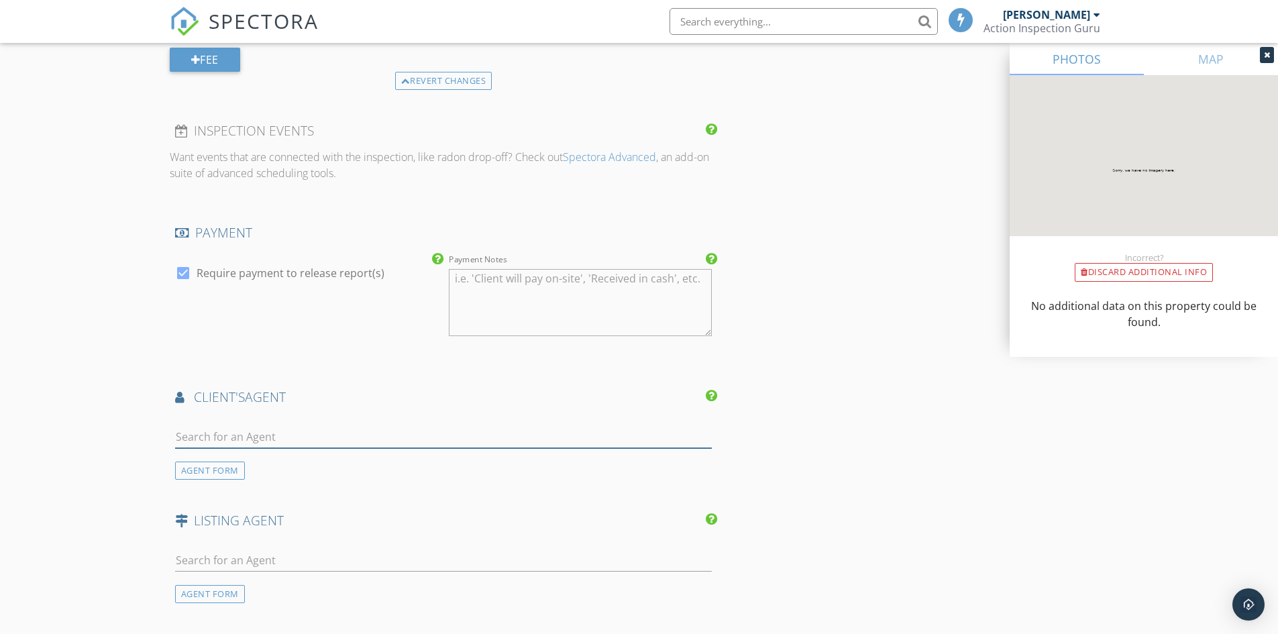
click at [425, 445] on input "text" at bounding box center [443, 437] width 537 height 22
type input "kat"
click at [416, 475] on li "Kathy Salazar Realty One Group" at bounding box center [444, 467] width 536 height 38
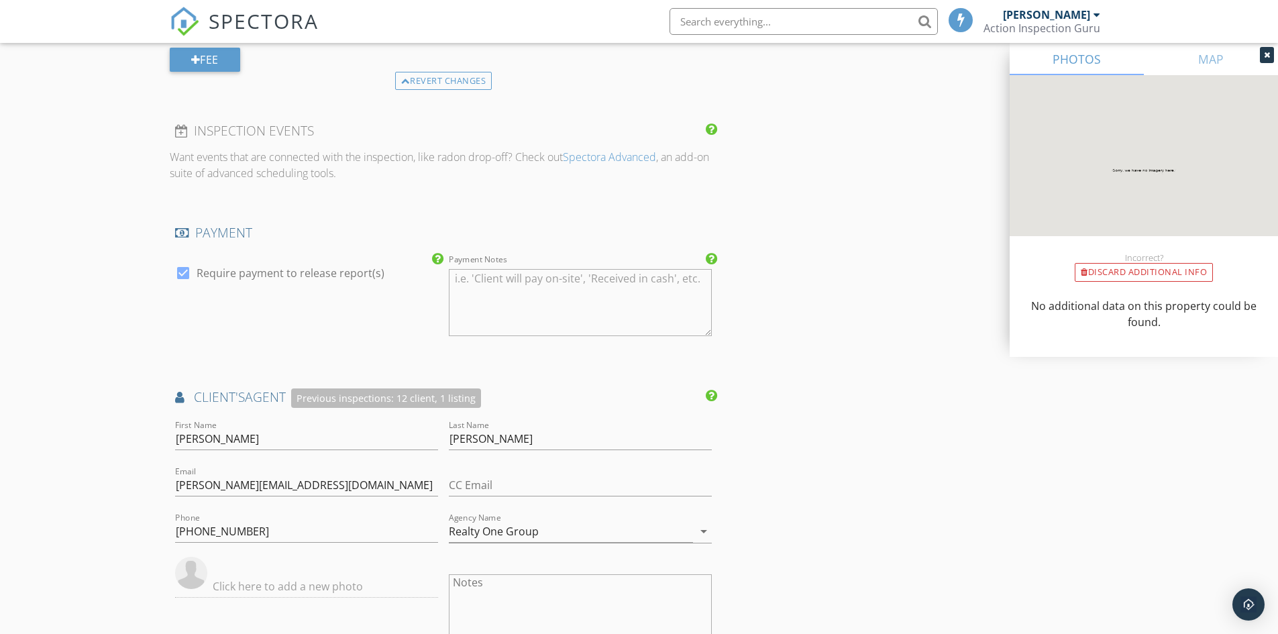
click at [745, 499] on div "INSPECTOR(S) check_box Michael Beck PRIMARY Michael Beck arrow_drop_down check_…" at bounding box center [639, 66] width 939 height 3175
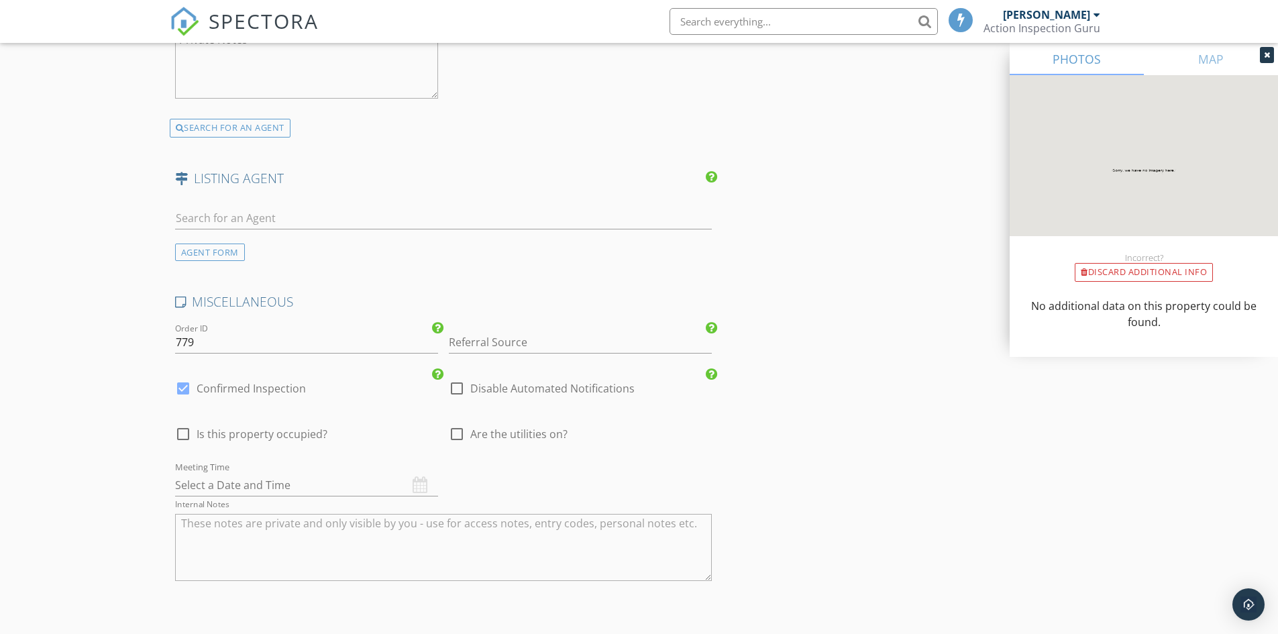
scroll to position [2347, 0]
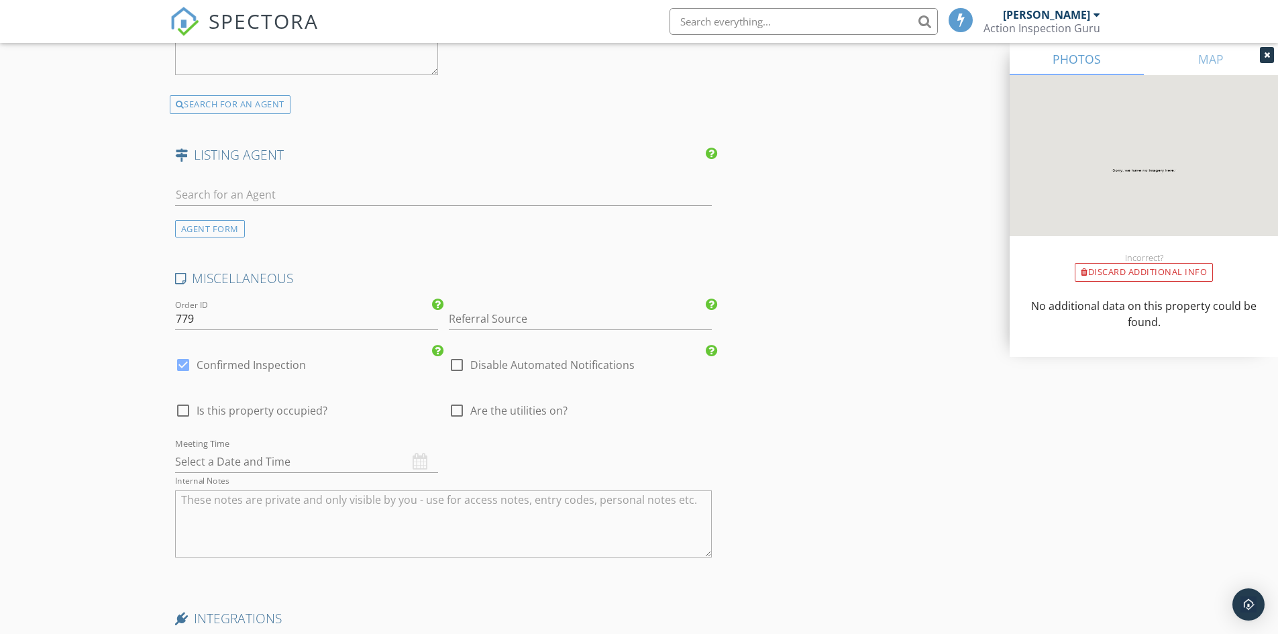
click at [458, 414] on div at bounding box center [456, 410] width 23 height 23
checkbox input "true"
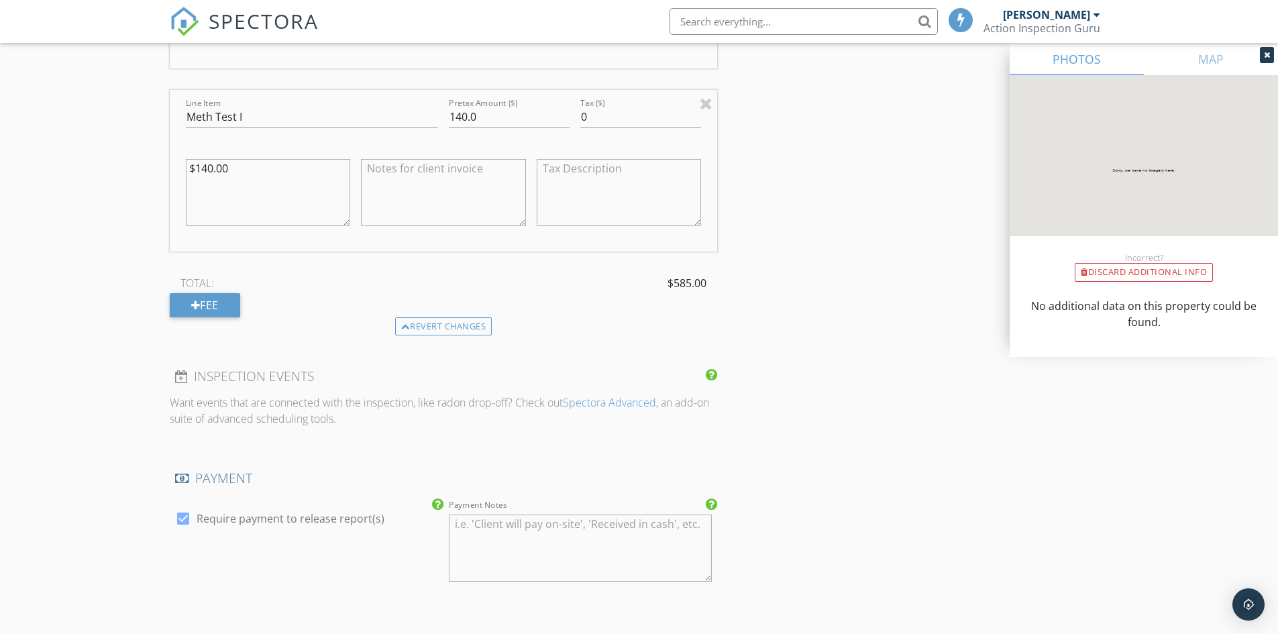
scroll to position [1455, 0]
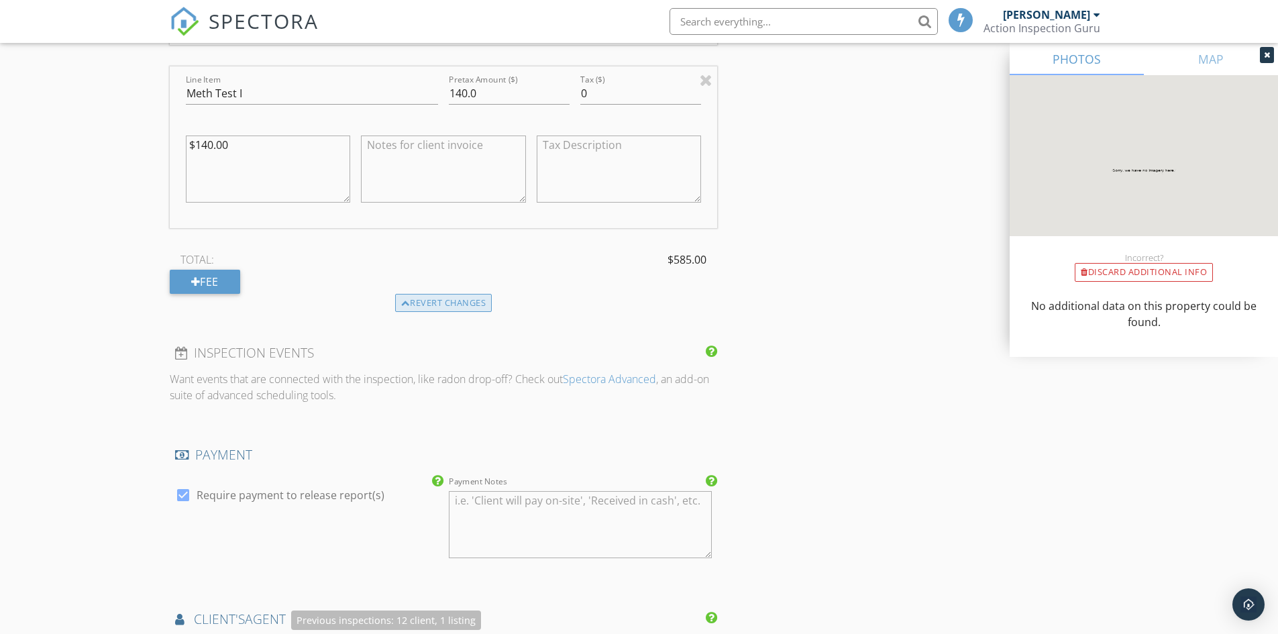
click at [430, 311] on div "Revert changes" at bounding box center [443, 303] width 97 height 19
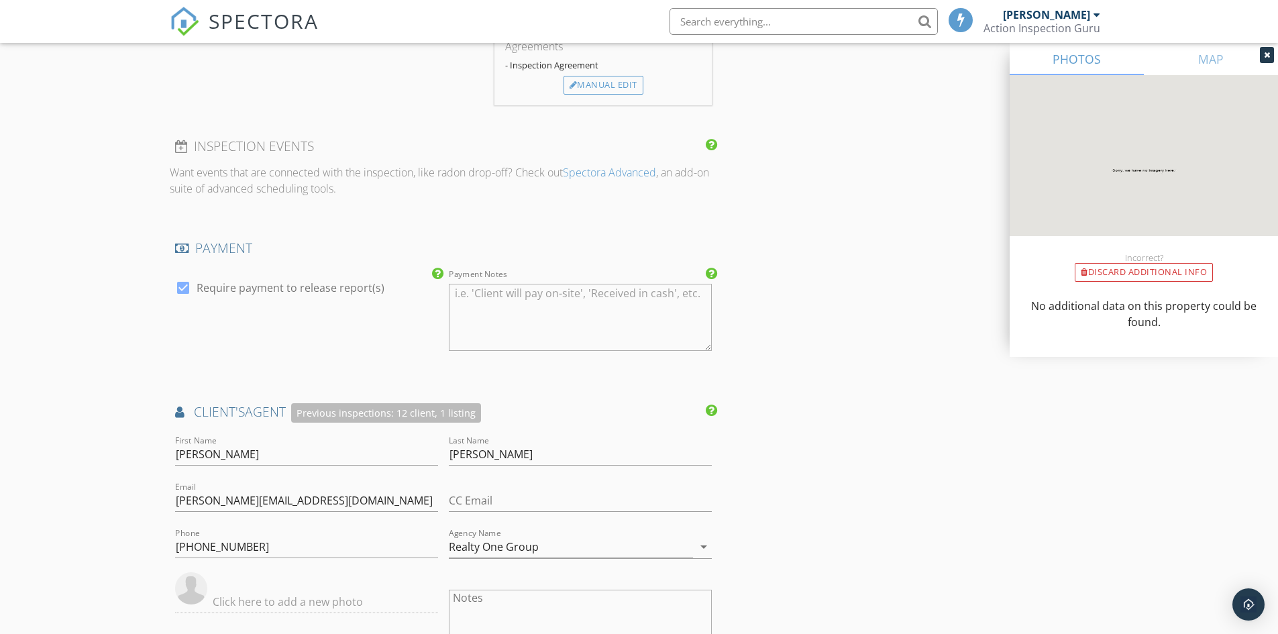
scroll to position [1127, 0]
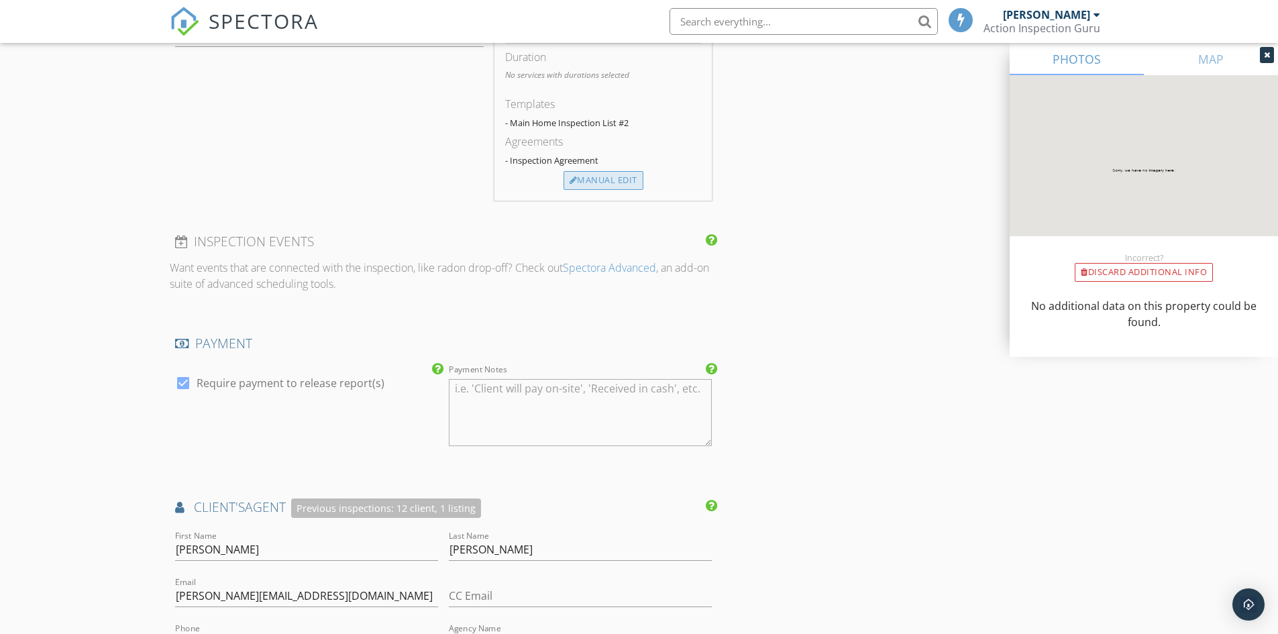
click at [630, 179] on div "Manual Edit" at bounding box center [603, 180] width 80 height 19
type textarea "$300.00 (Base) +$20.00 (sqft 500 - 1500)"
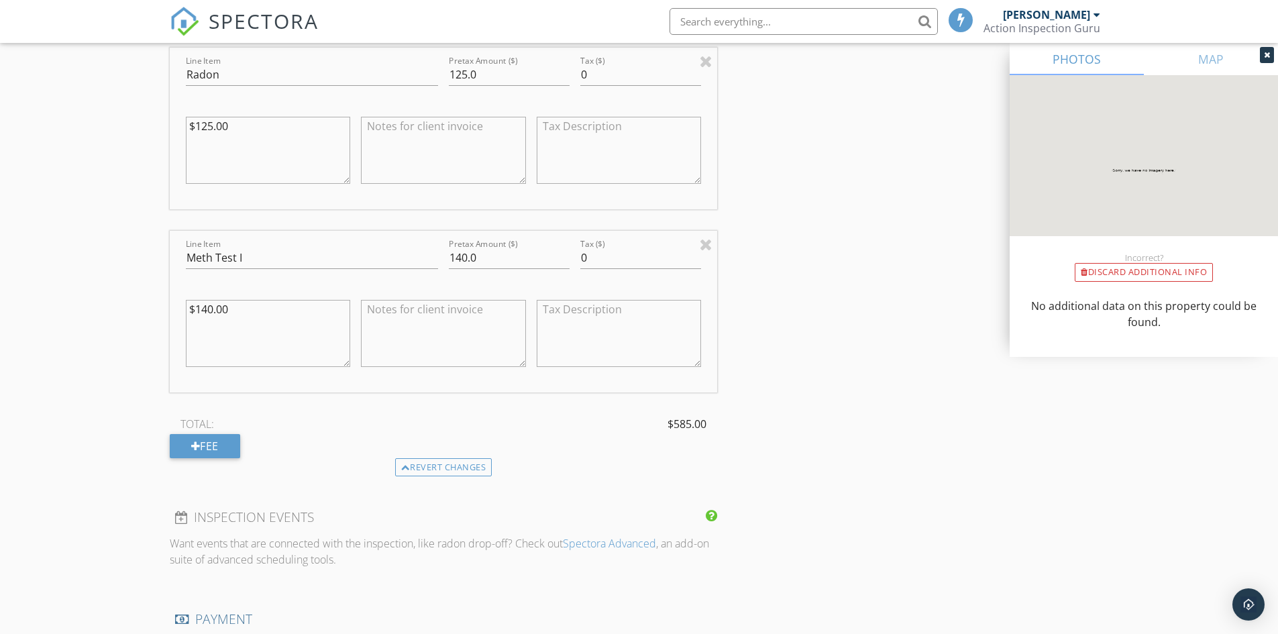
scroll to position [1329, 0]
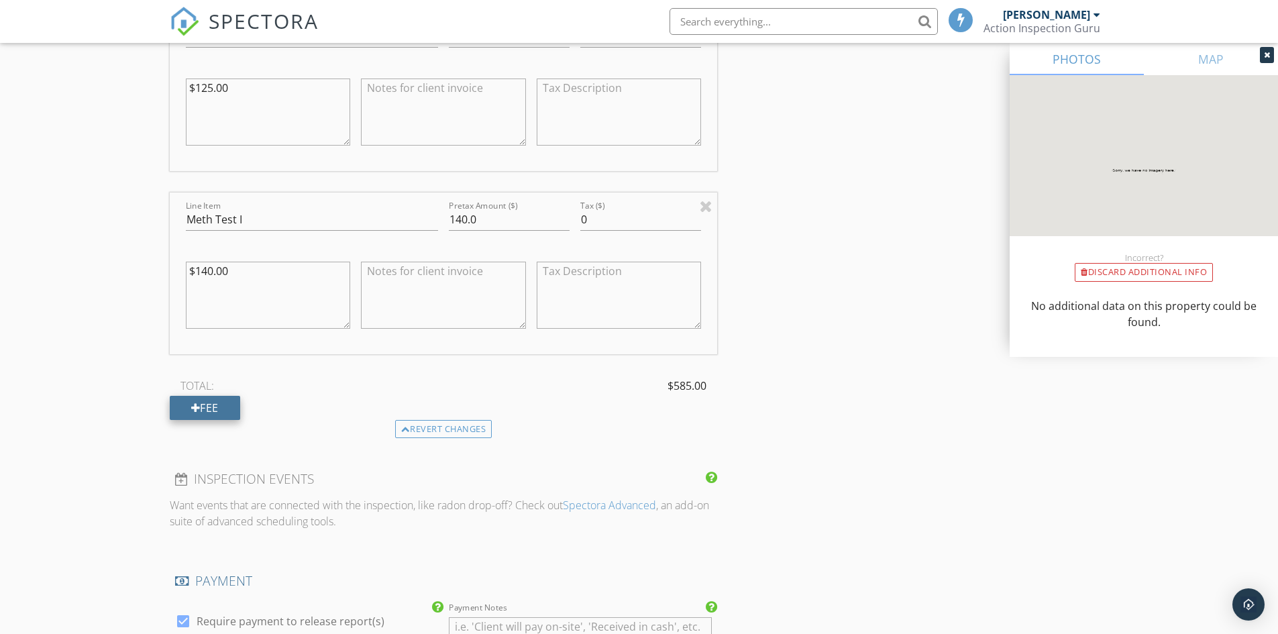
click at [236, 410] on div "Fee" at bounding box center [205, 408] width 70 height 24
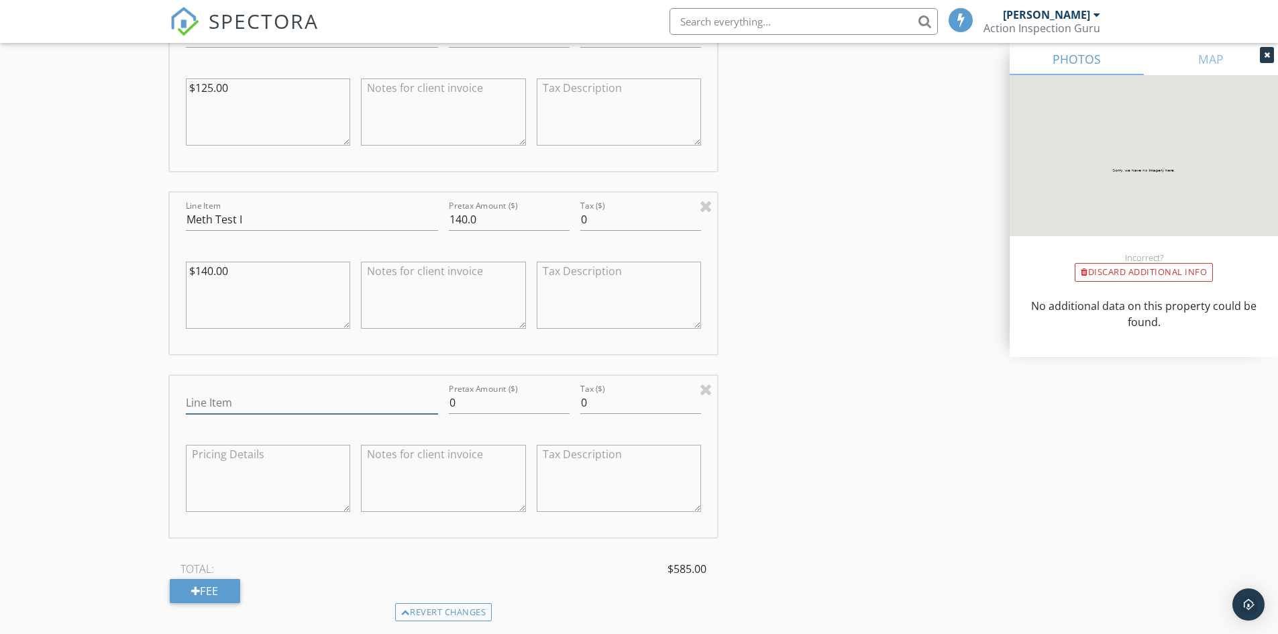
click at [249, 400] on input "Line Item" at bounding box center [312, 403] width 252 height 22
click at [194, 406] on input "Vetren Discount" at bounding box center [312, 403] width 252 height 22
type input "Veteran Discount"
drag, startPoint x: 463, startPoint y: 400, endPoint x: 442, endPoint y: 403, distance: 21.6
click at [442, 403] on div "Line Item Veteran Discount Pretax Amount ($) 0 Tax ($) 0" at bounding box center [444, 457] width 548 height 162
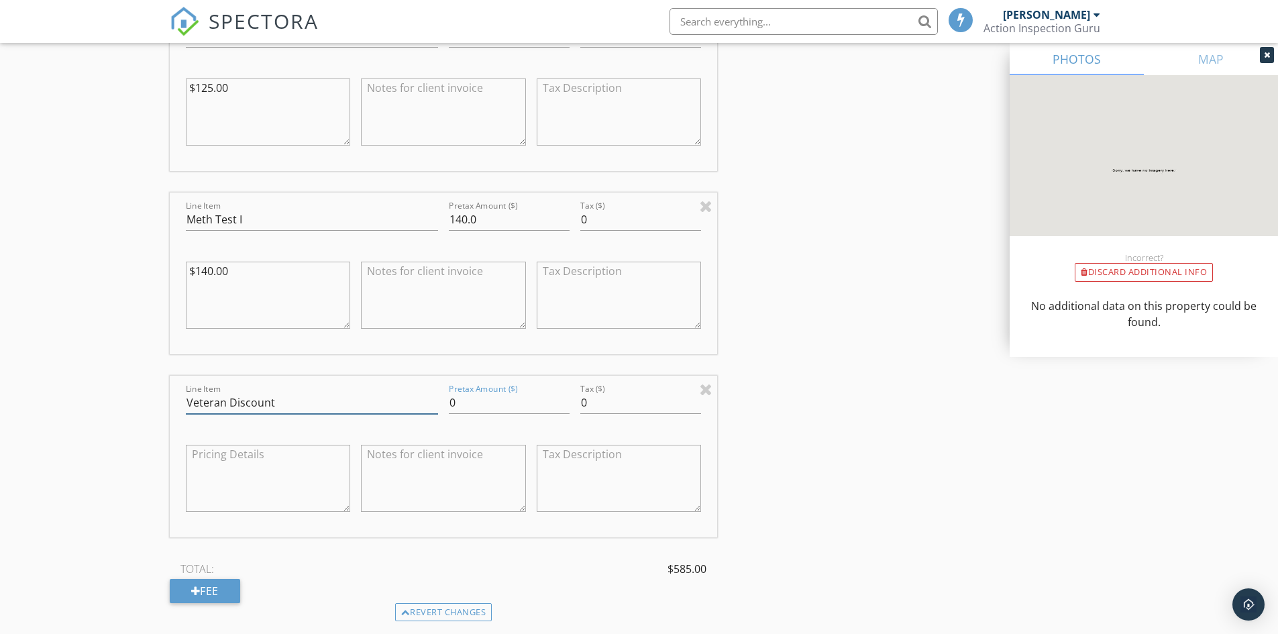
click at [427, 410] on input "Veteran Discount" at bounding box center [312, 403] width 252 height 22
click at [466, 405] on input "0" at bounding box center [509, 403] width 121 height 22
click at [447, 405] on div "Pretax Amount ($) 59.00" at bounding box center [508, 404] width 131 height 46
click at [449, 402] on input "59.00" at bounding box center [509, 403] width 121 height 22
type input "-59.00"
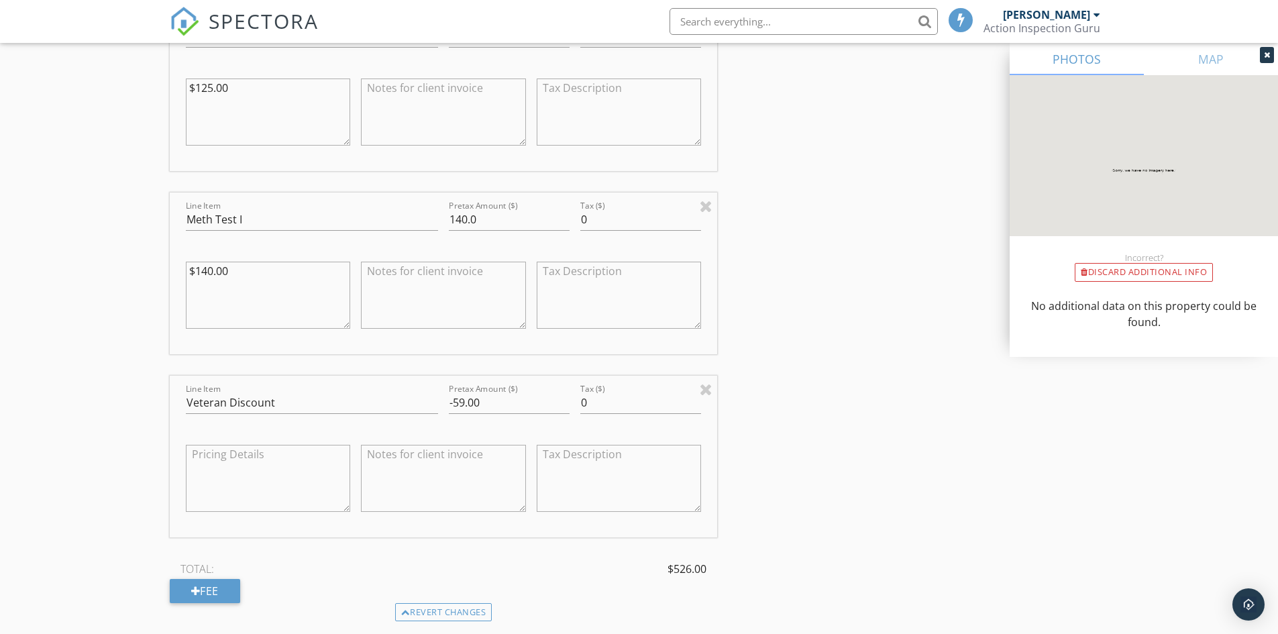
click at [856, 477] on div "INSPECTOR(S) check_box Michael Beck PRIMARY Michael Beck arrow_drop_down check_…" at bounding box center [639, 506] width 939 height 3358
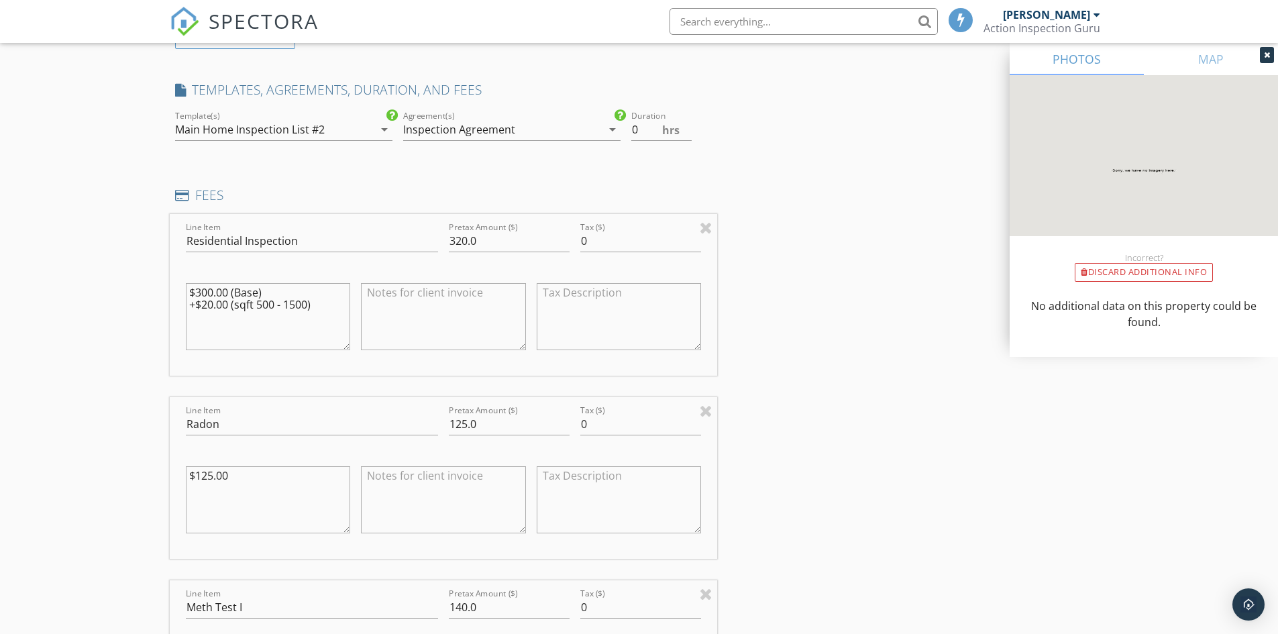
scroll to position [926, 0]
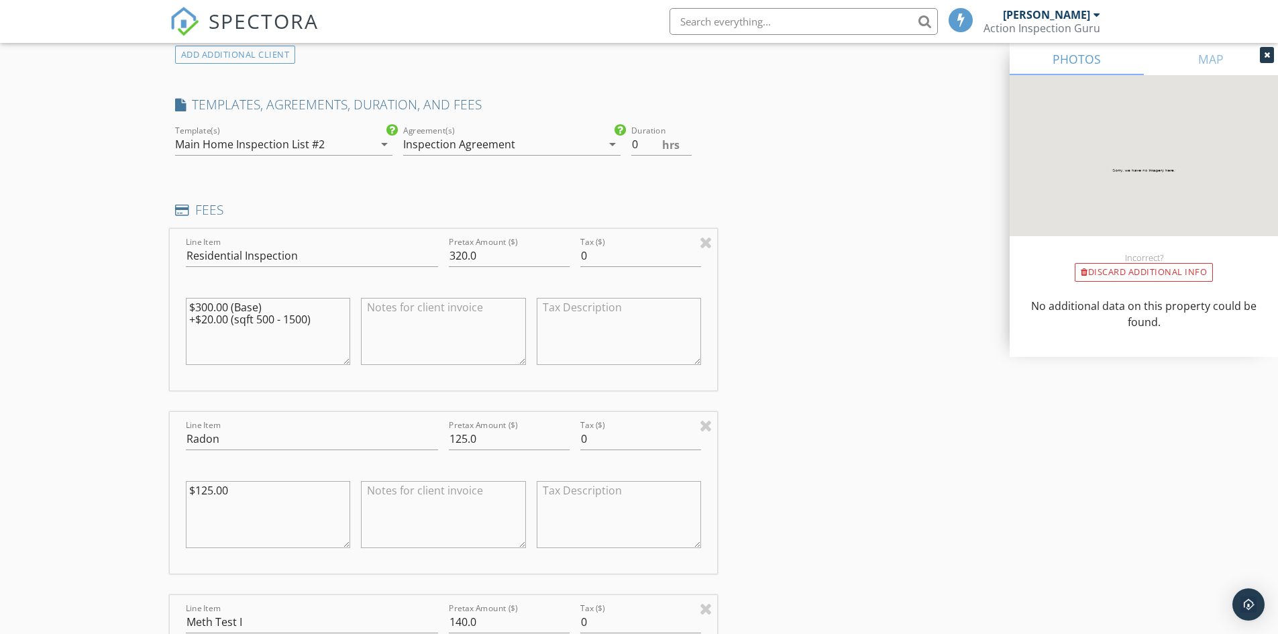
drag, startPoint x: 315, startPoint y: 320, endPoint x: 146, endPoint y: 306, distance: 168.9
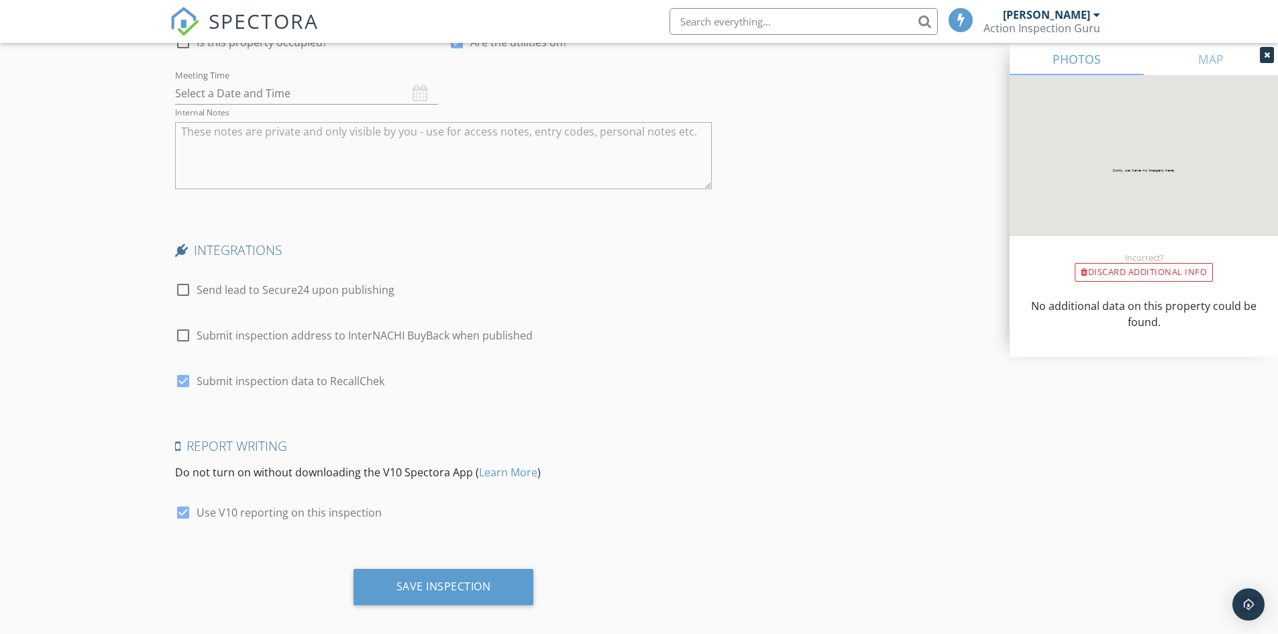
scroll to position [2912, 0]
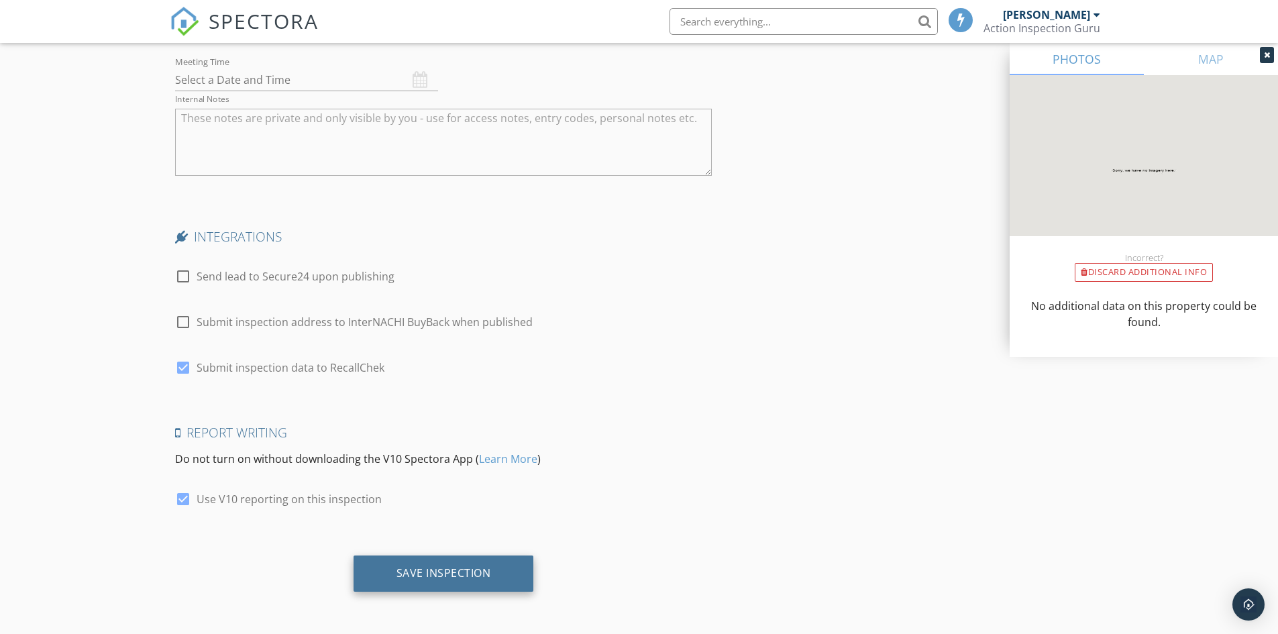
click at [410, 570] on div "Save Inspection" at bounding box center [443, 572] width 95 height 13
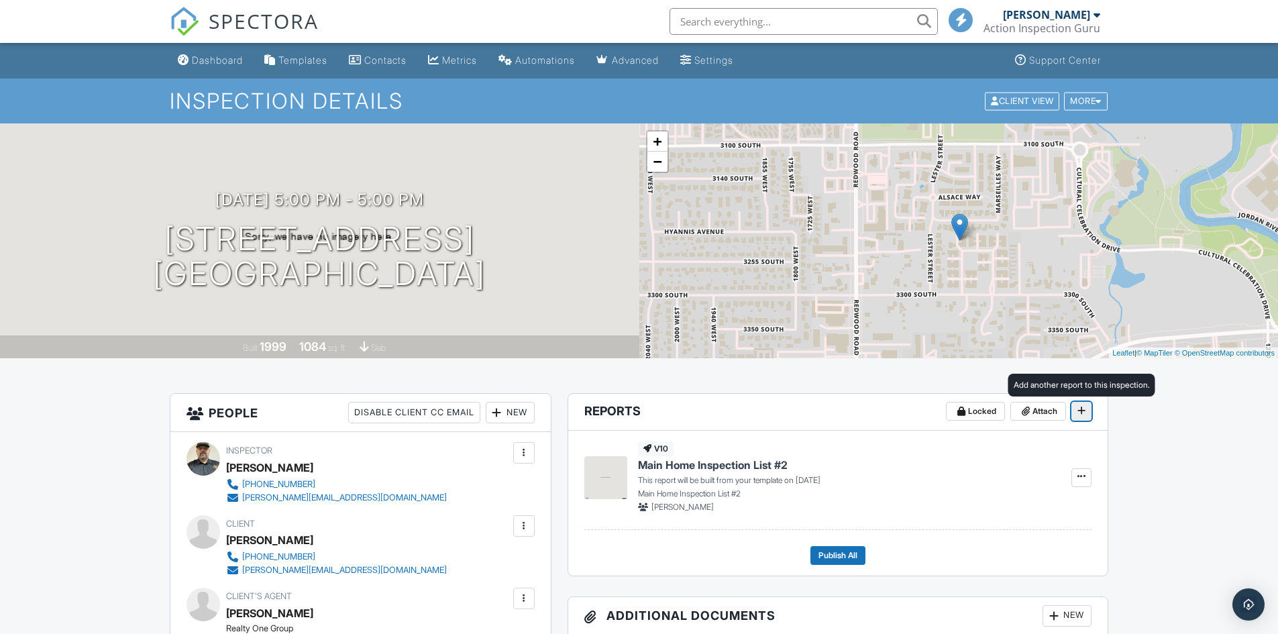
click at [1076, 415] on span at bounding box center [1080, 410] width 13 height 13
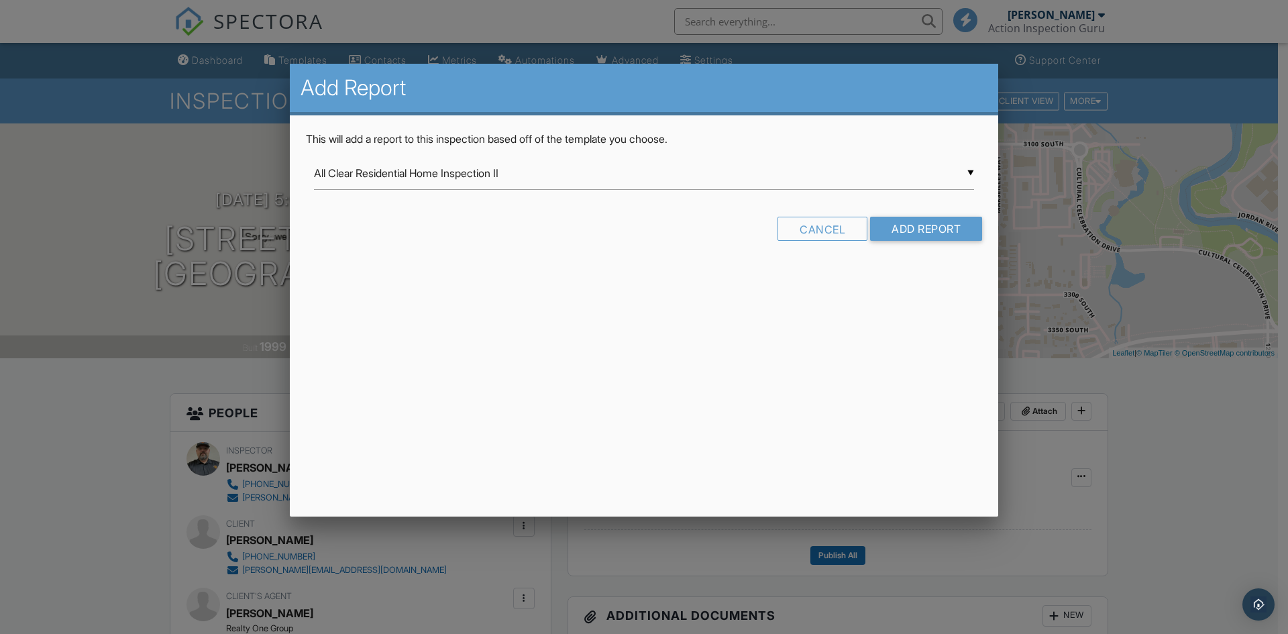
click at [562, 175] on div "▼ All Clear Residential Home Inspection II All Clear Residential Home Inspectio…" at bounding box center [644, 173] width 660 height 33
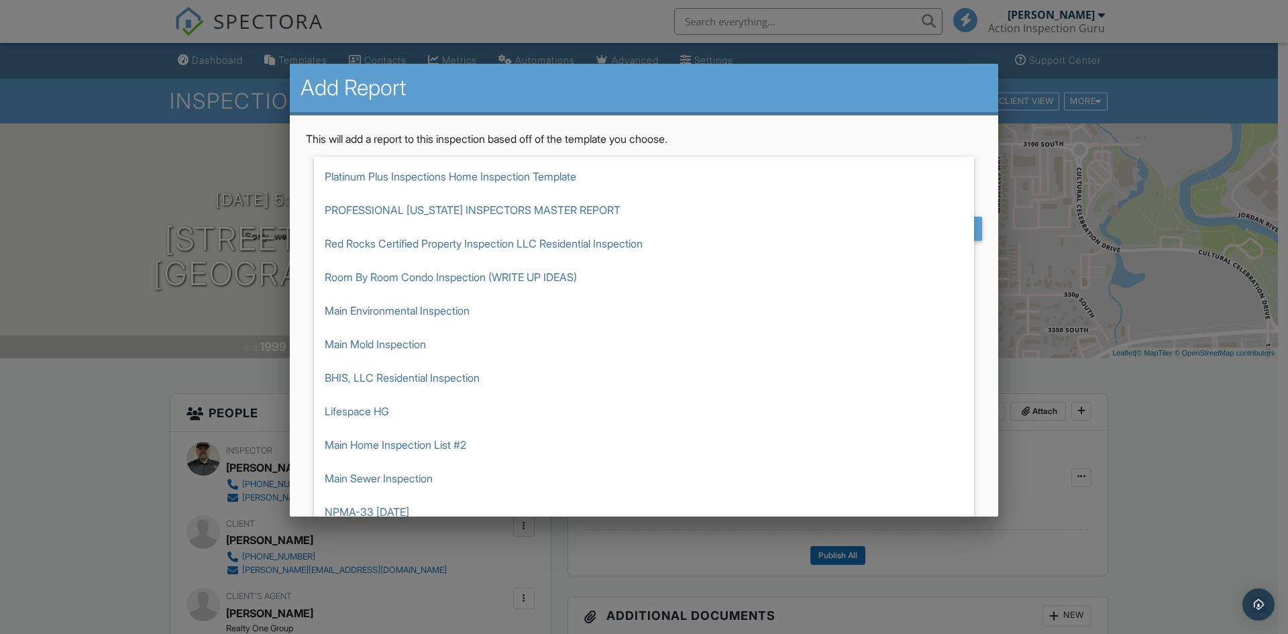
scroll to position [268, 0]
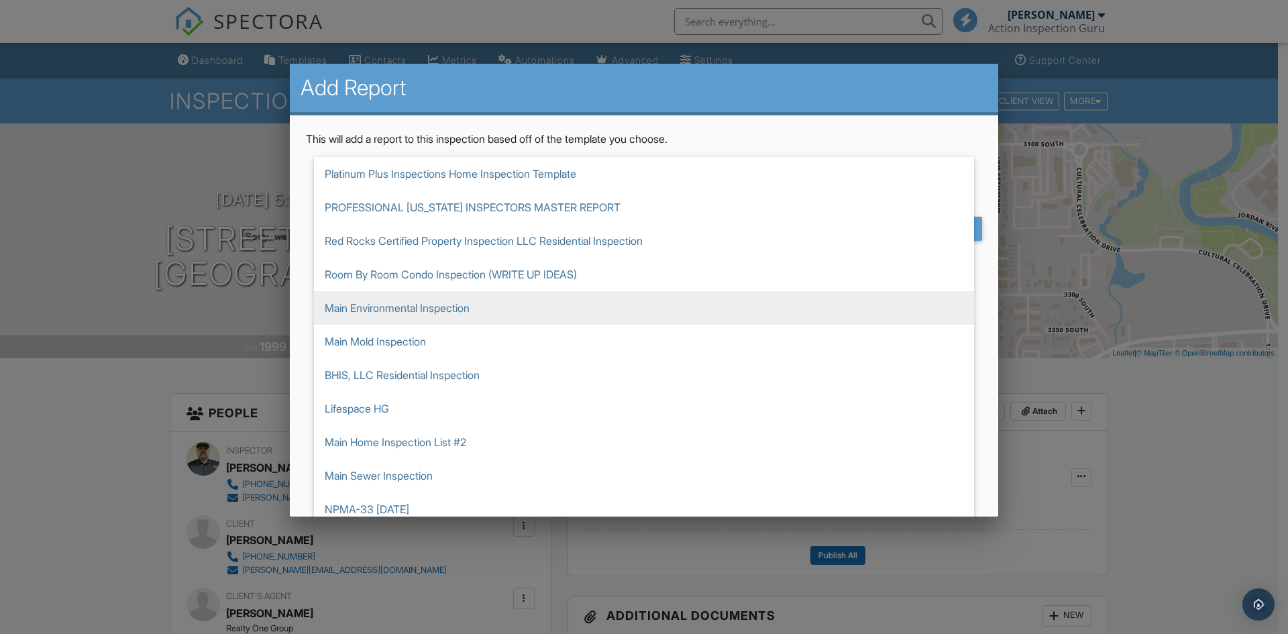
click at [520, 309] on span "Main Environmental Inspection" at bounding box center [644, 308] width 660 height 34
type input "Main Environmental Inspection"
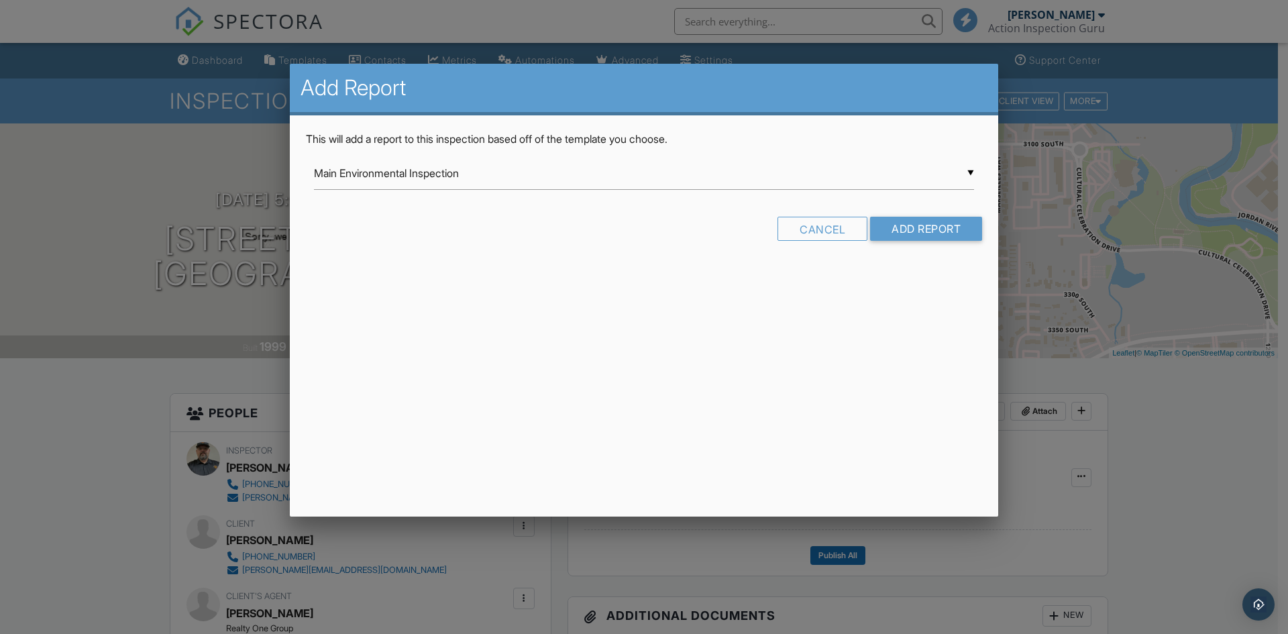
scroll to position [335, 0]
click at [942, 221] on input "Add Report" at bounding box center [926, 229] width 112 height 24
